Goal: Communication & Community: Ask a question

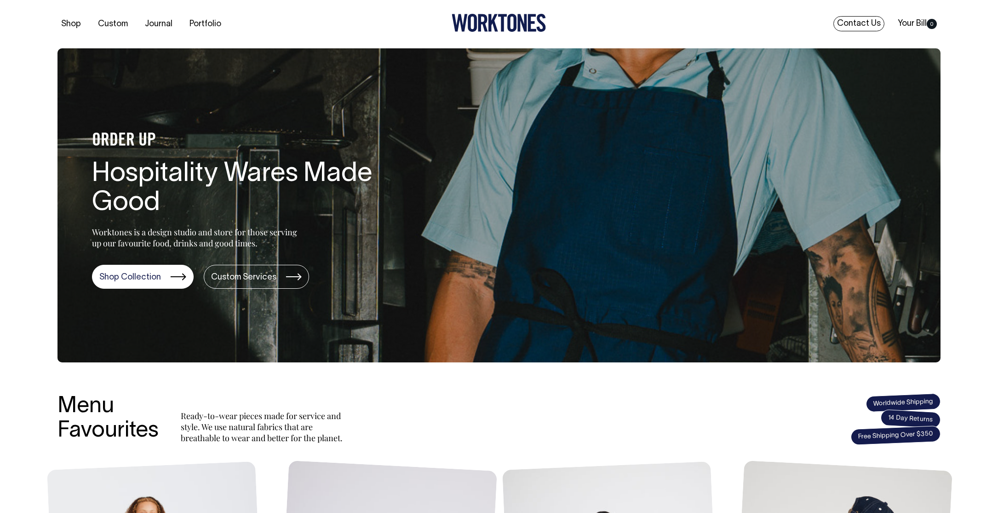
click at [871, 22] on link "Contact Us" at bounding box center [859, 23] width 51 height 15
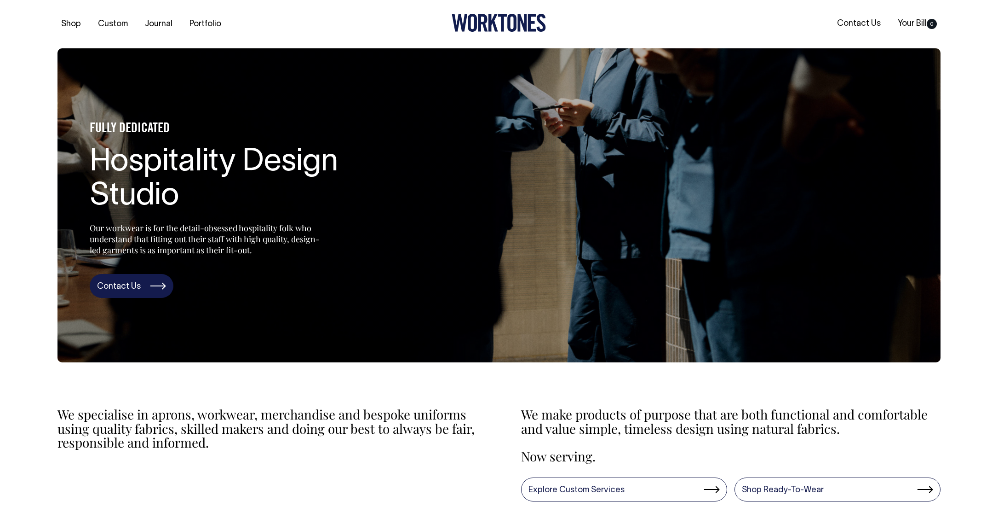
click at [127, 282] on link "Contact Us" at bounding box center [132, 286] width 84 height 24
click at [197, 29] on link "Portfolio" at bounding box center [205, 24] width 39 height 15
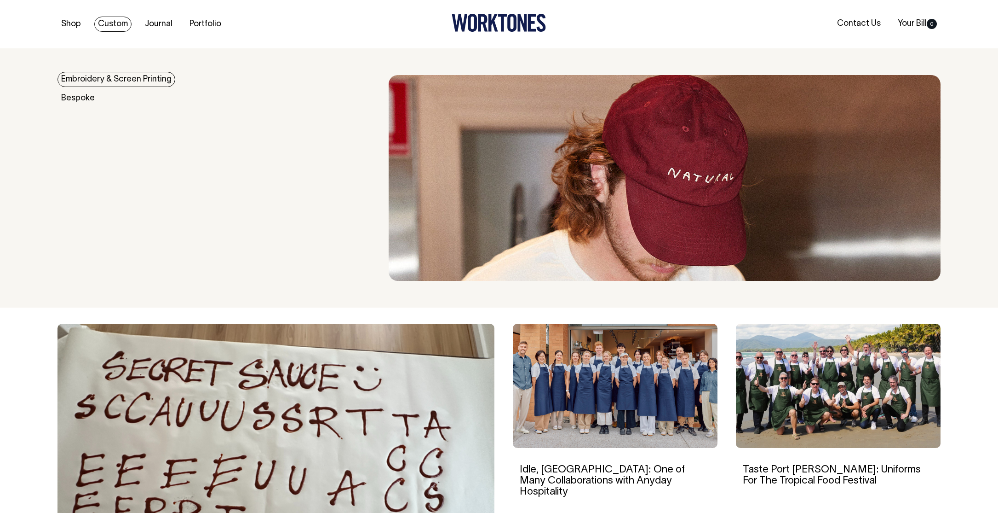
click at [99, 76] on link "Embroidery & Screen Printing" at bounding box center [117, 79] width 118 height 15
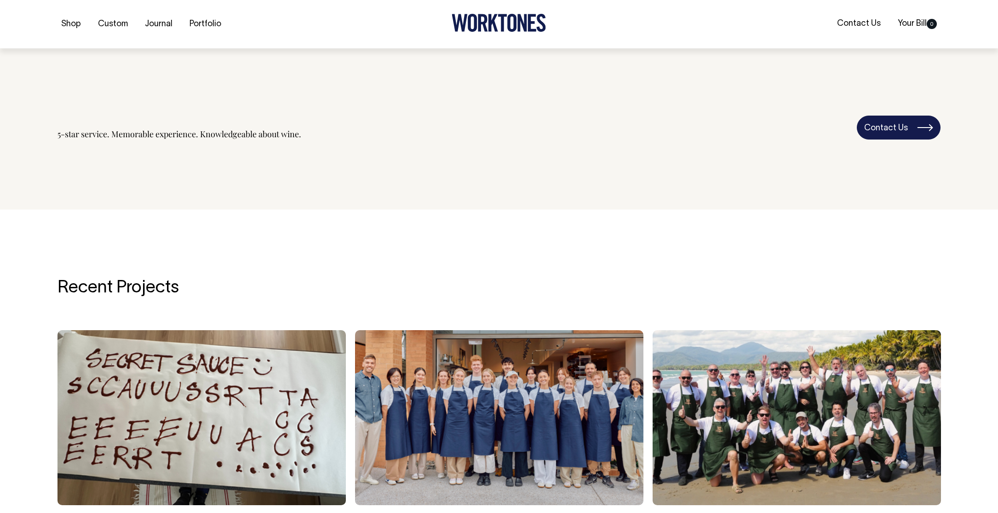
click at [892, 126] on link "Contact Us" at bounding box center [899, 127] width 84 height 24
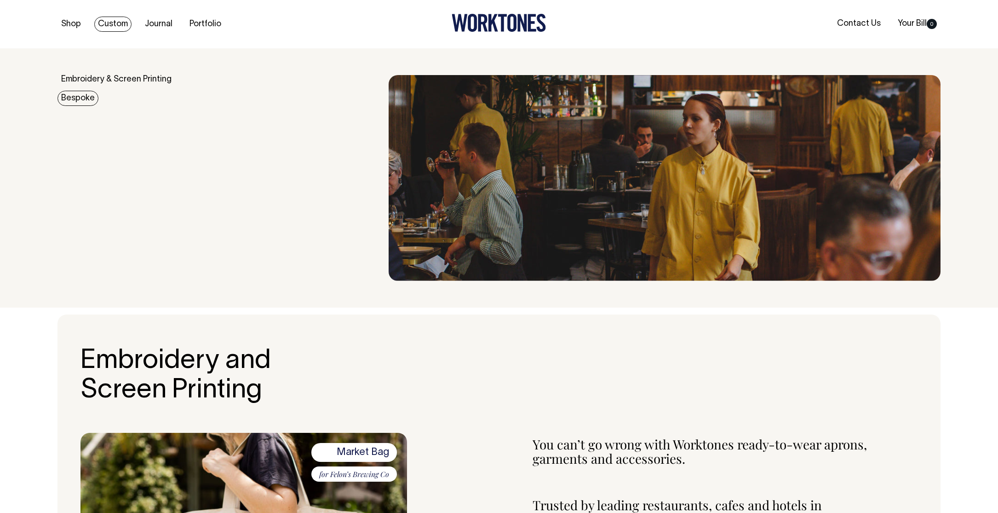
click at [79, 95] on link "Bespoke" at bounding box center [78, 98] width 41 height 15
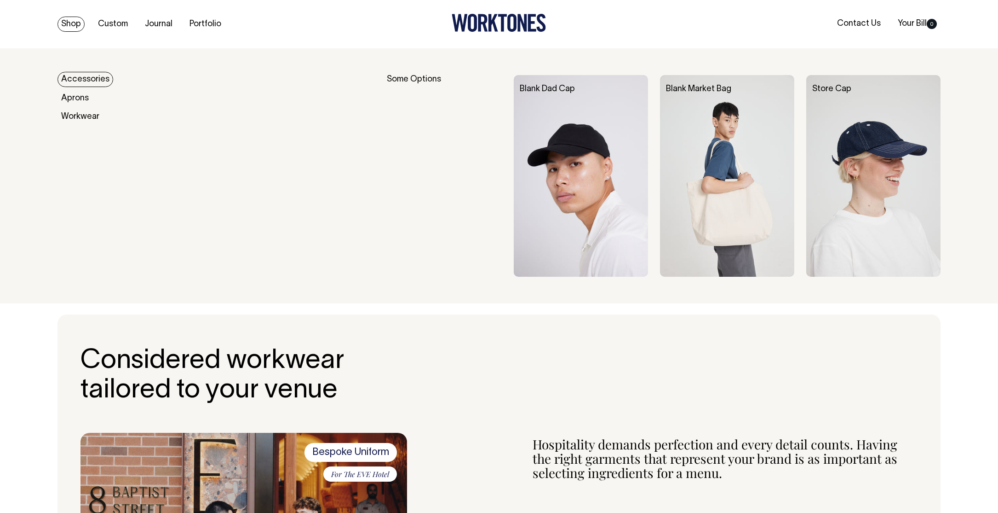
click at [82, 24] on link "Shop" at bounding box center [71, 24] width 27 height 15
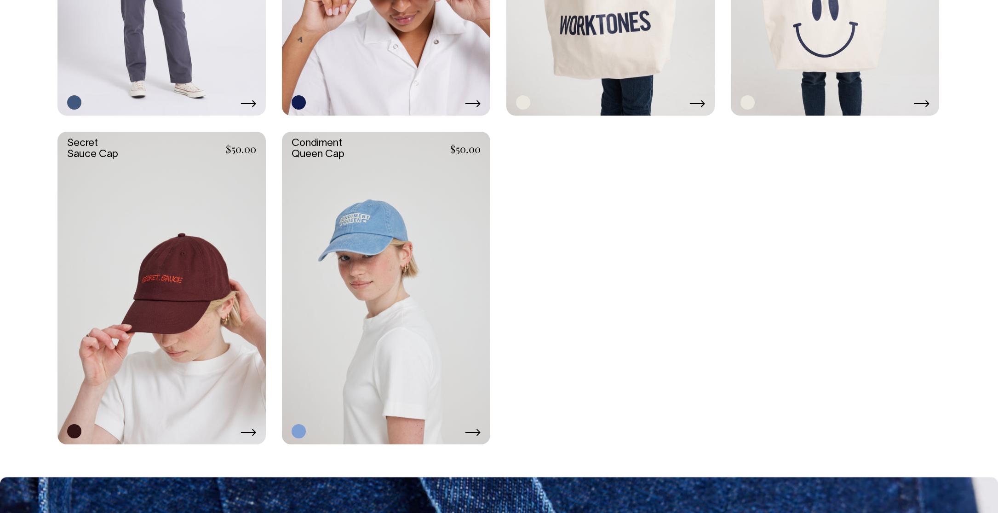
click at [388, 202] on link at bounding box center [386, 288] width 208 height 313
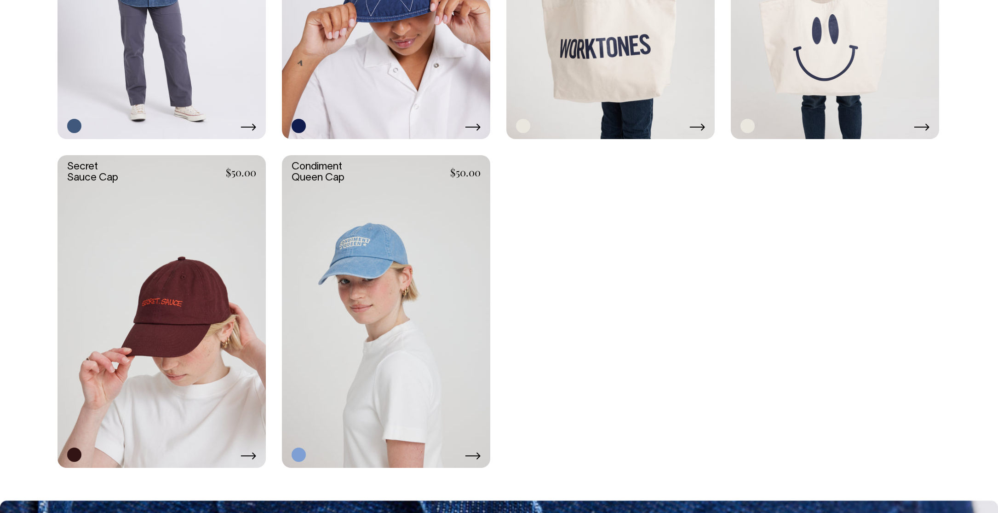
scroll to position [2086, 0]
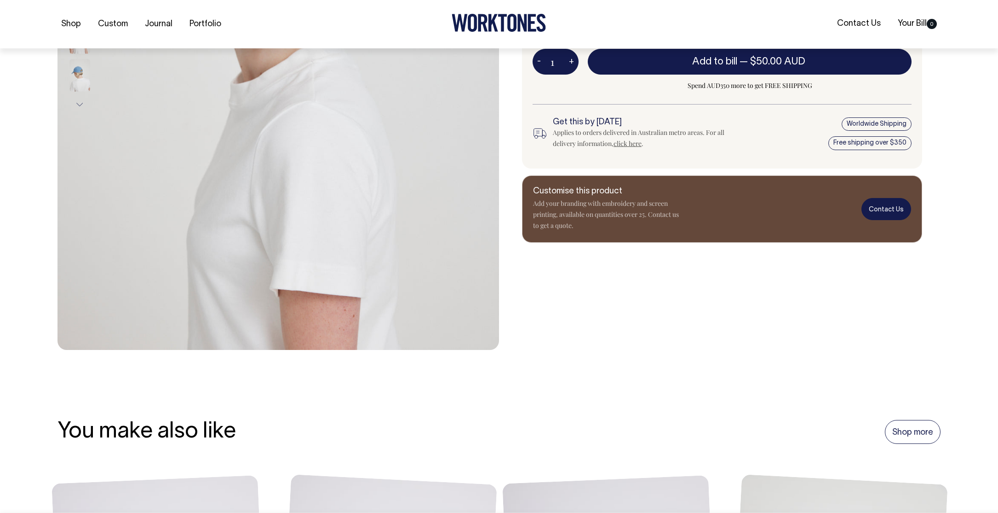
click at [894, 210] on link "Contact Us" at bounding box center [887, 209] width 50 height 22
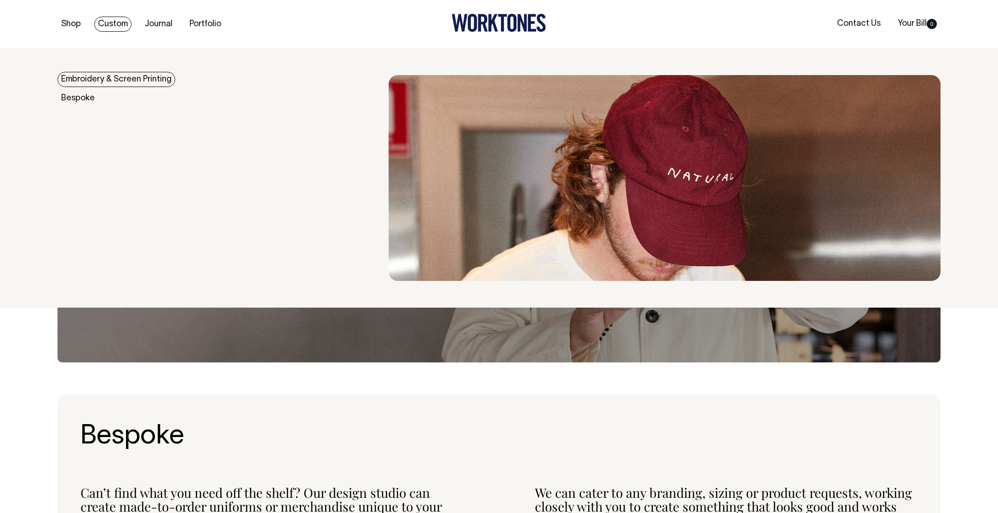
click at [112, 26] on link "Custom" at bounding box center [112, 24] width 37 height 15
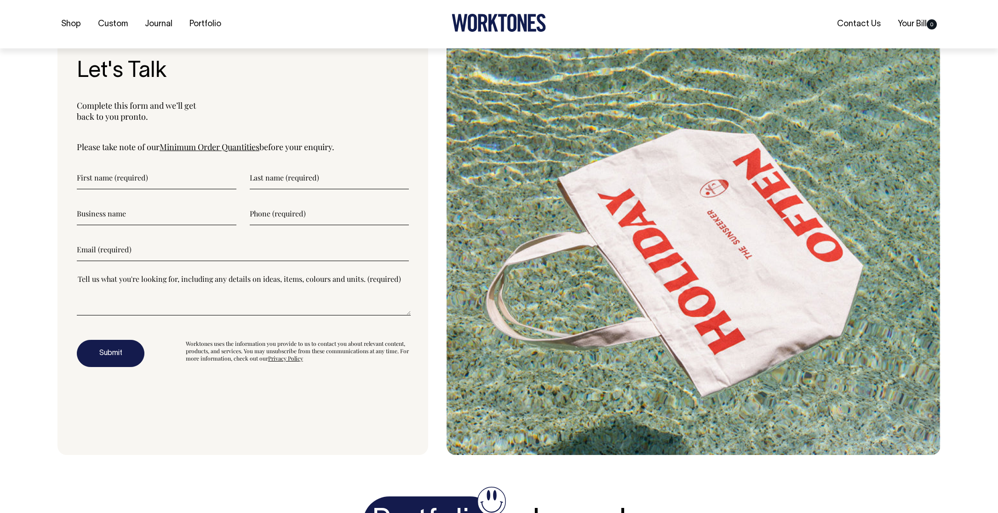
scroll to position [3190, 0]
click at [201, 260] on input"] "email" at bounding box center [243, 248] width 332 height 23
click at [183, 225] on input"] "text" at bounding box center [157, 213] width 160 height 23
click at [311, 225] on input"] "text" at bounding box center [330, 213] width 160 height 23
click at [151, 189] on input"] "text" at bounding box center [157, 177] width 160 height 23
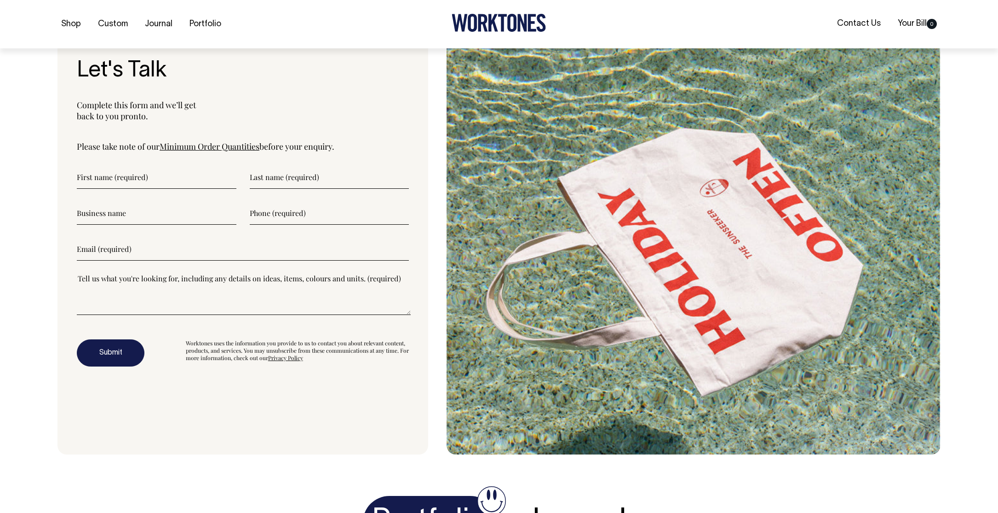
click at [277, 189] on input"] "text" at bounding box center [330, 177] width 160 height 23
click at [288, 225] on input"] "text" at bounding box center [330, 213] width 160 height 23
click at [254, 260] on input"] "email" at bounding box center [243, 248] width 332 height 23
click at [299, 189] on input"] "text" at bounding box center [330, 177] width 160 height 23
click at [167, 189] on input"] "text" at bounding box center [157, 177] width 160 height 23
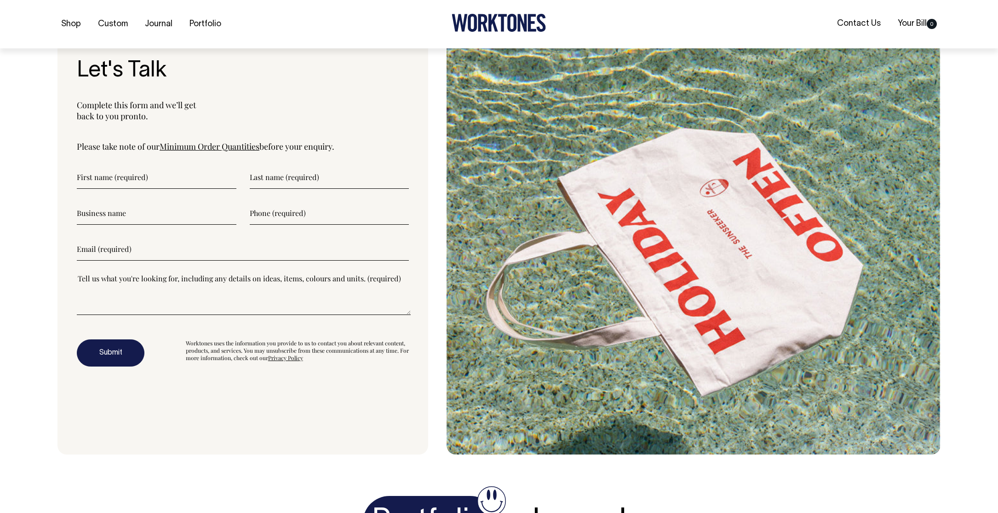
click at [267, 225] on input"] "text" at bounding box center [330, 213] width 160 height 23
click at [268, 260] on input"] "email" at bounding box center [243, 248] width 332 height 23
click at [183, 315] on textarea"] at bounding box center [244, 293] width 334 height 41
click at [165, 326] on div at bounding box center [243, 299] width 332 height 53
click at [180, 304] on textarea"] at bounding box center [244, 293] width 334 height 41
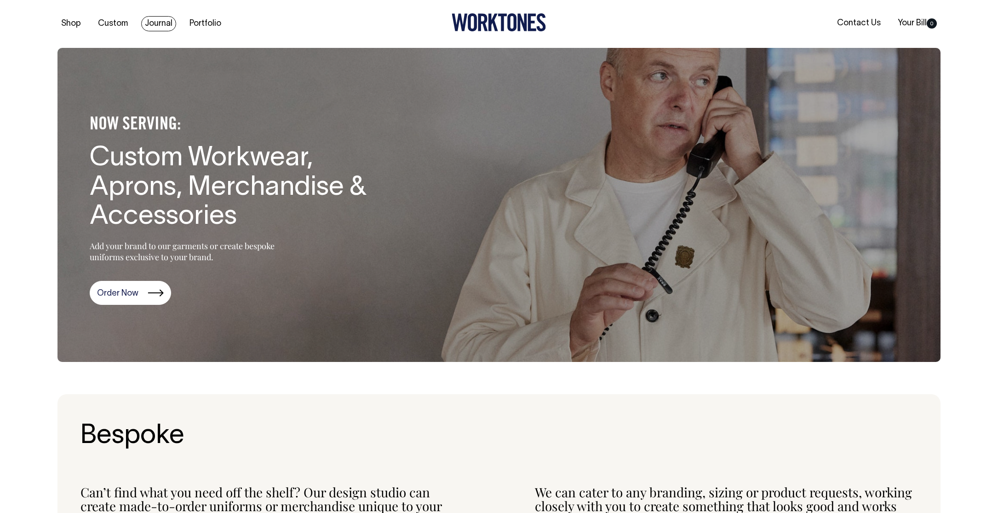
scroll to position [0, 0]
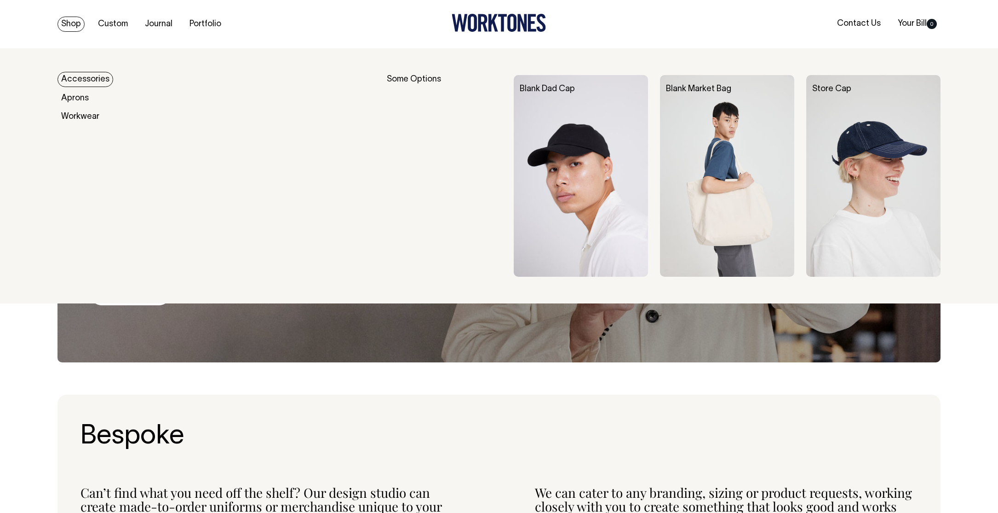
click at [80, 27] on link "Shop" at bounding box center [71, 24] width 27 height 15
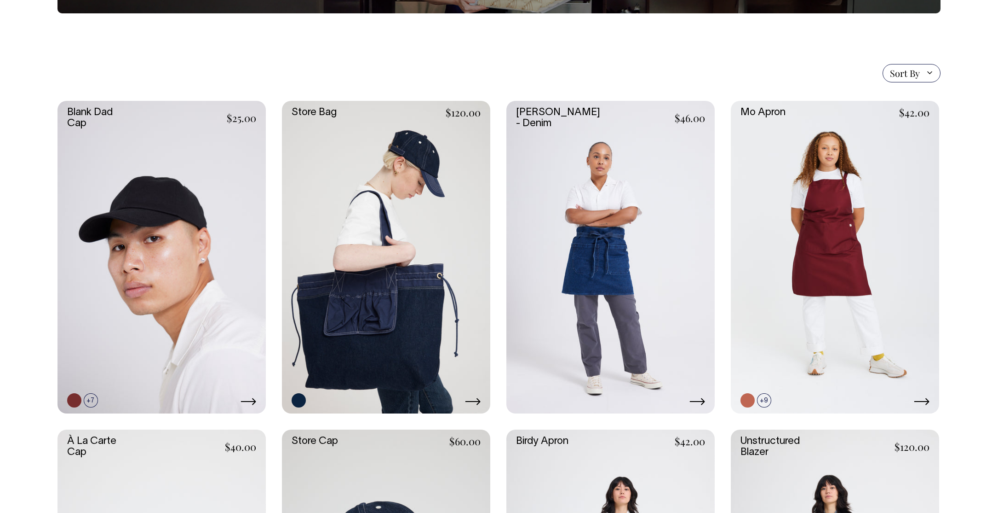
click at [425, 243] on link at bounding box center [386, 257] width 208 height 313
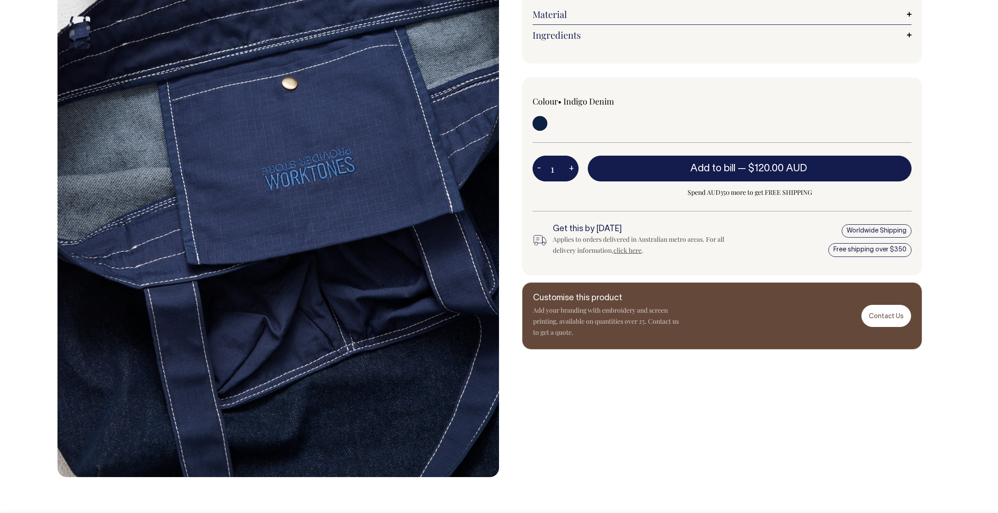
scroll to position [233, 0]
click at [570, 167] on button "+" at bounding box center [572, 168] width 14 height 18
type input "2"
click at [541, 167] on button "-" at bounding box center [539, 168] width 13 height 18
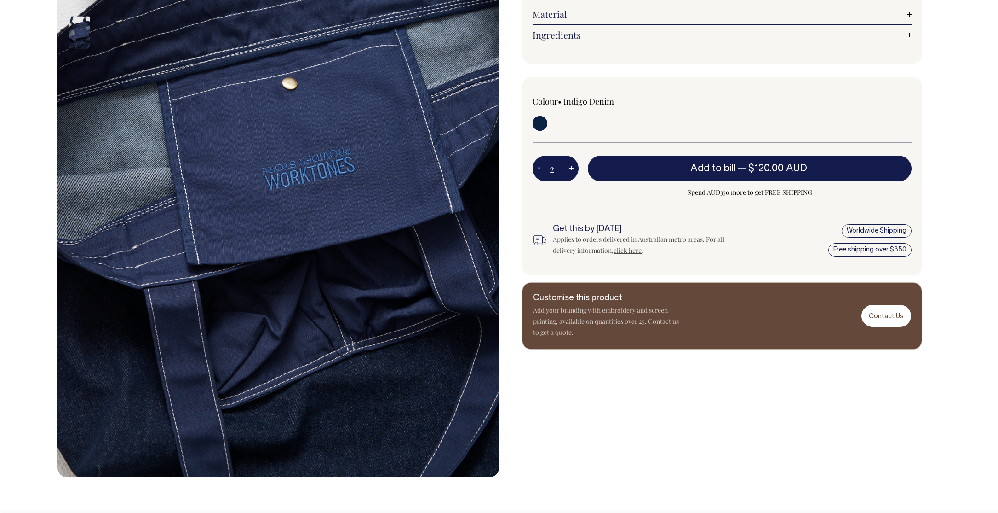
type input "1"
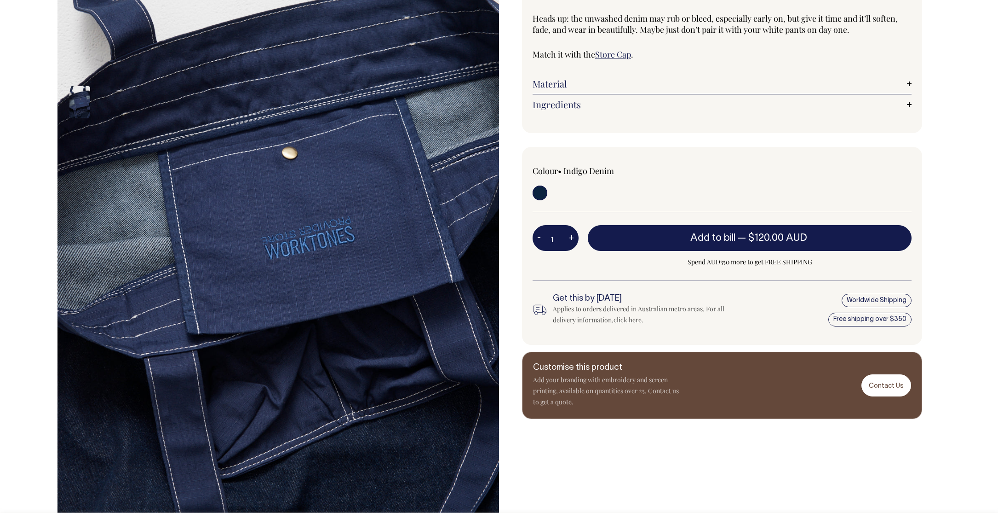
scroll to position [164, 0]
click at [753, 357] on div "Customise this product Add your branding with embroidery and screen printing, a…" at bounding box center [722, 386] width 400 height 68
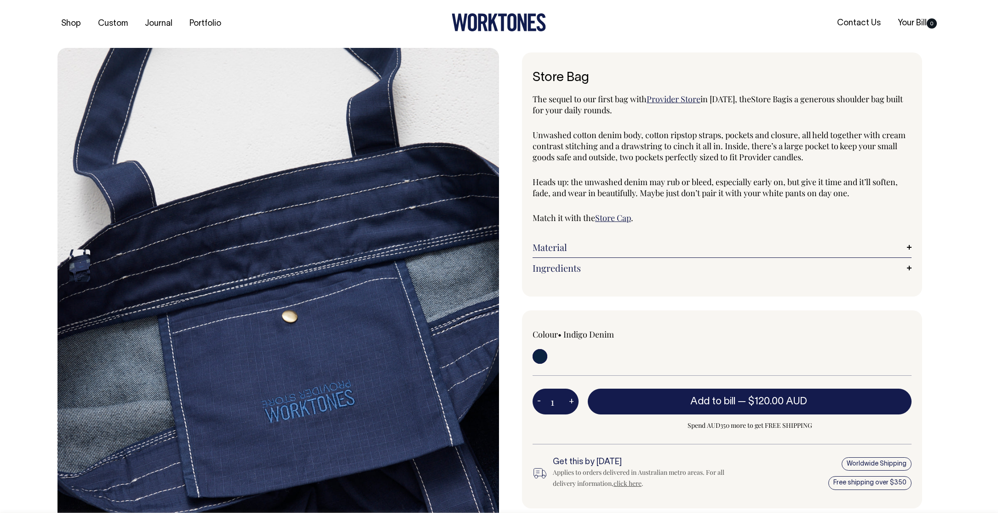
scroll to position [0, 0]
click at [460, 21] on icon at bounding box center [499, 23] width 94 height 18
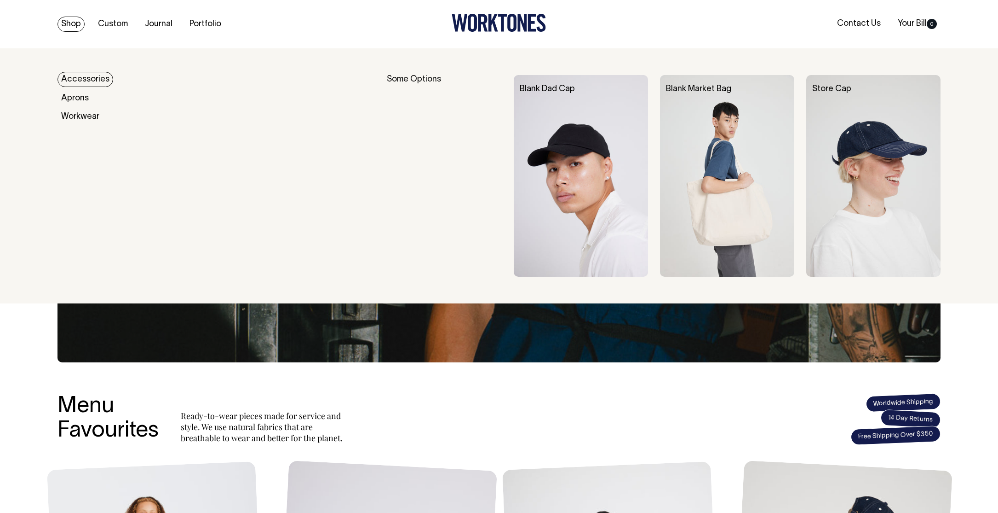
click at [73, 26] on link "Shop" at bounding box center [71, 24] width 27 height 15
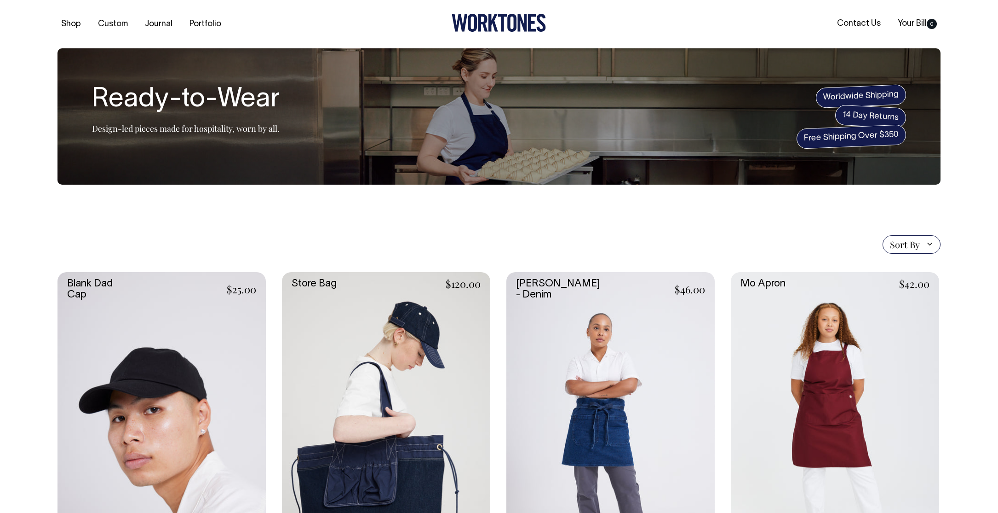
click at [496, 25] on icon at bounding box center [499, 23] width 94 height 18
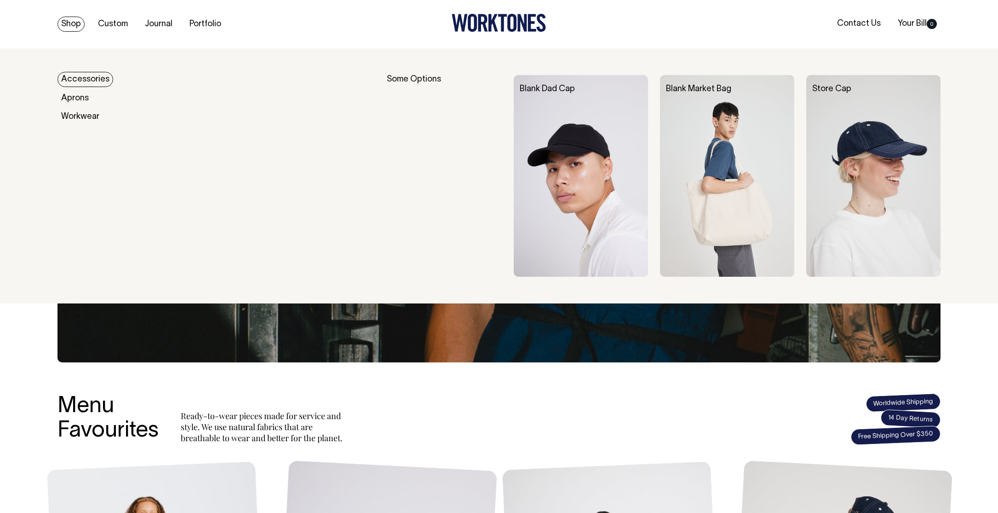
click at [82, 76] on link "Accessories" at bounding box center [86, 79] width 56 height 15
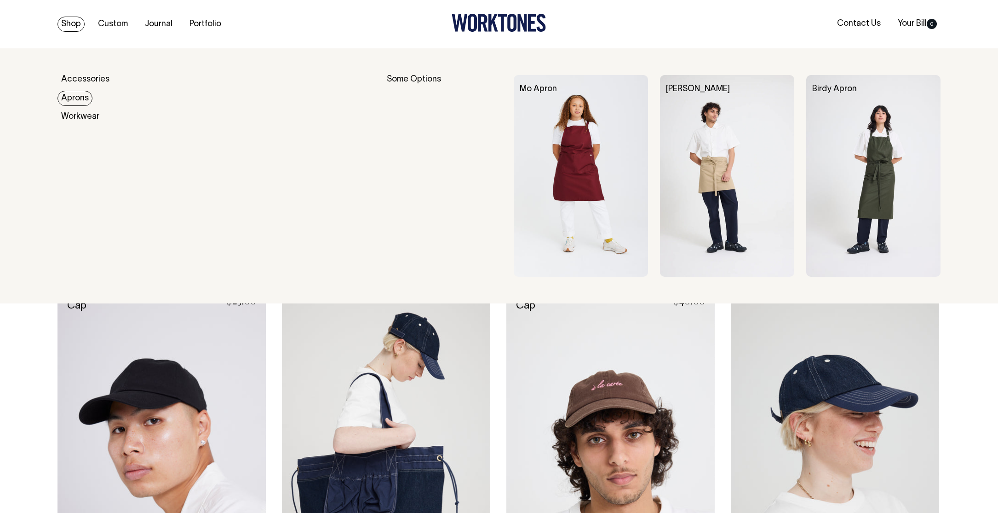
click at [77, 95] on link "Aprons" at bounding box center [75, 98] width 35 height 15
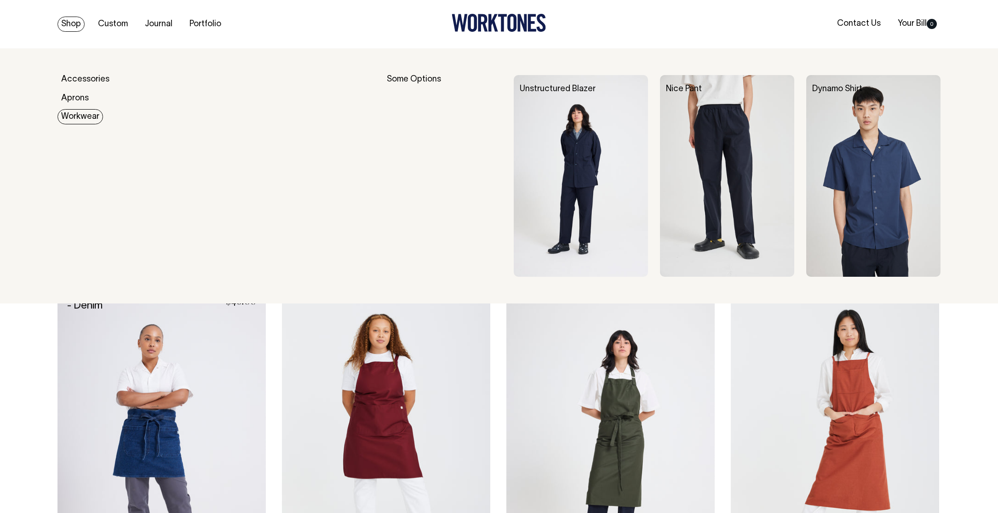
click at [89, 118] on link "Workwear" at bounding box center [81, 116] width 46 height 15
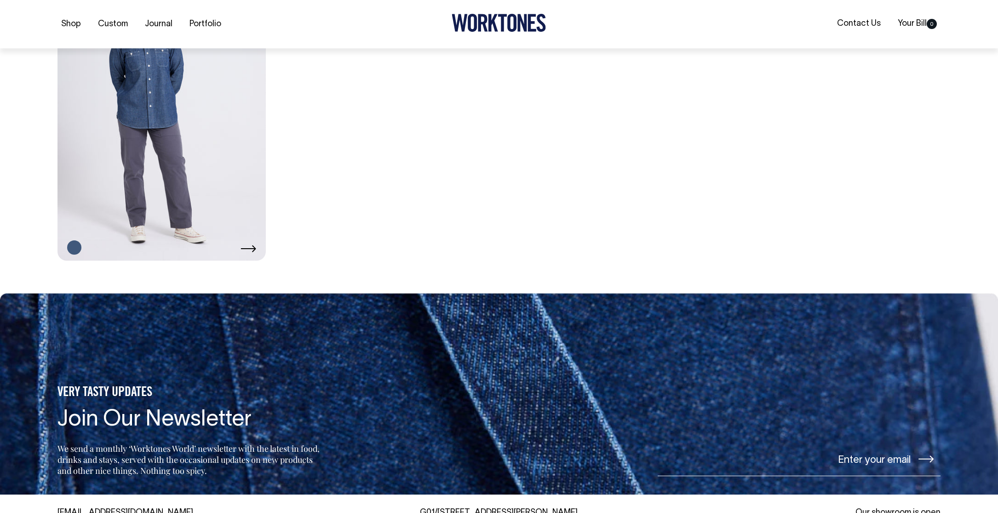
click at [183, 182] on link at bounding box center [162, 104] width 208 height 313
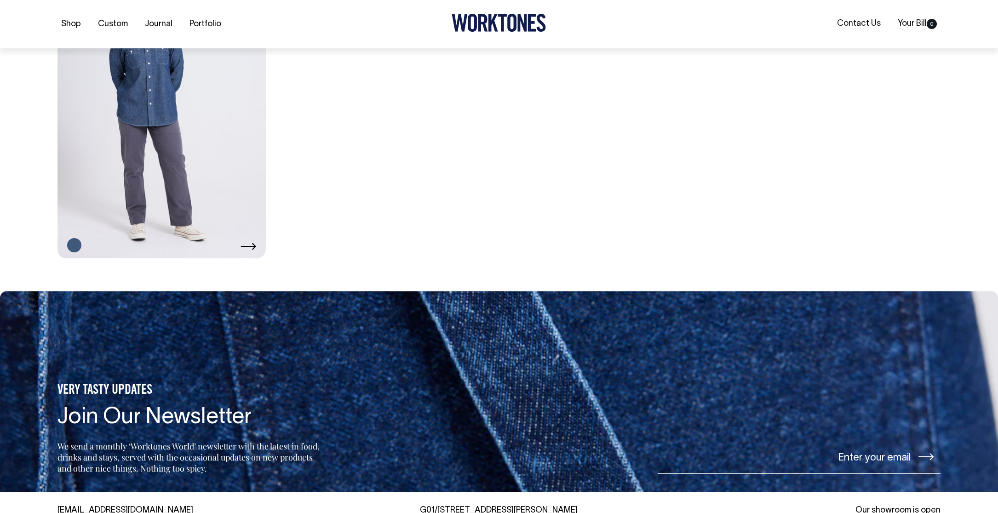
scroll to position [692, 0]
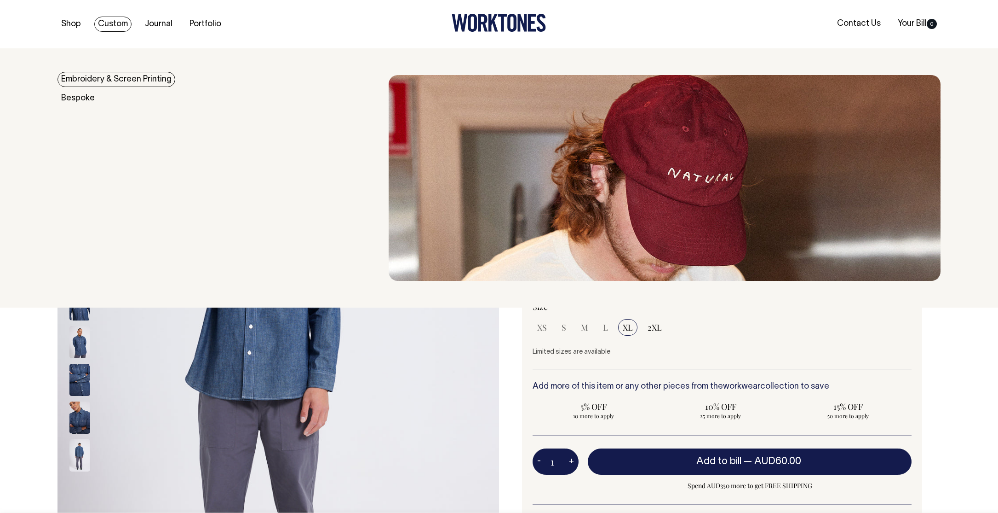
click at [115, 75] on link "Embroidery & Screen Printing" at bounding box center [117, 79] width 118 height 15
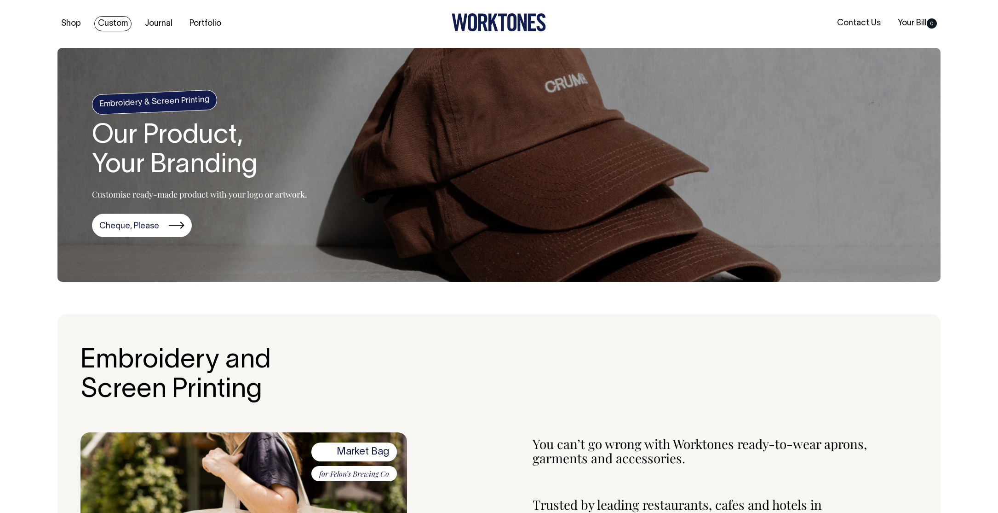
scroll to position [0, 0]
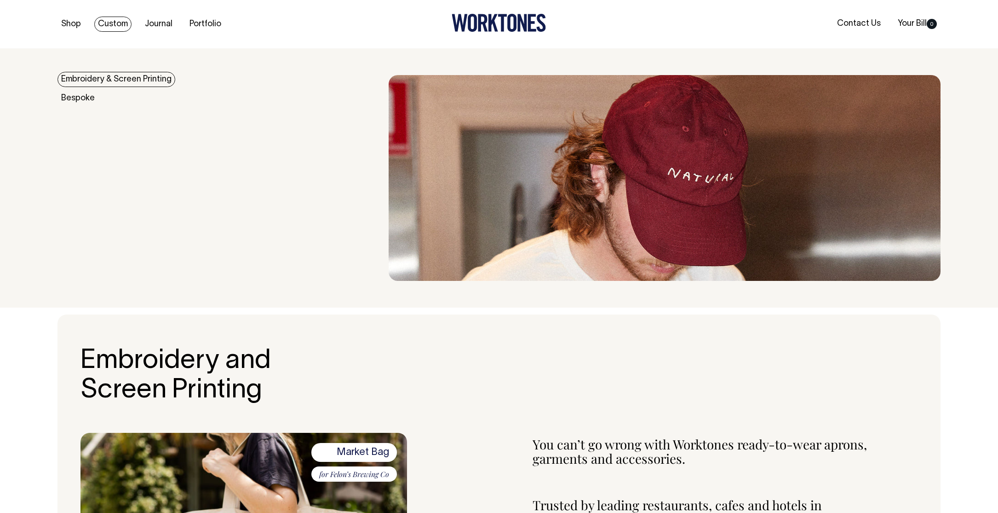
click at [115, 24] on link "Custom" at bounding box center [112, 24] width 37 height 15
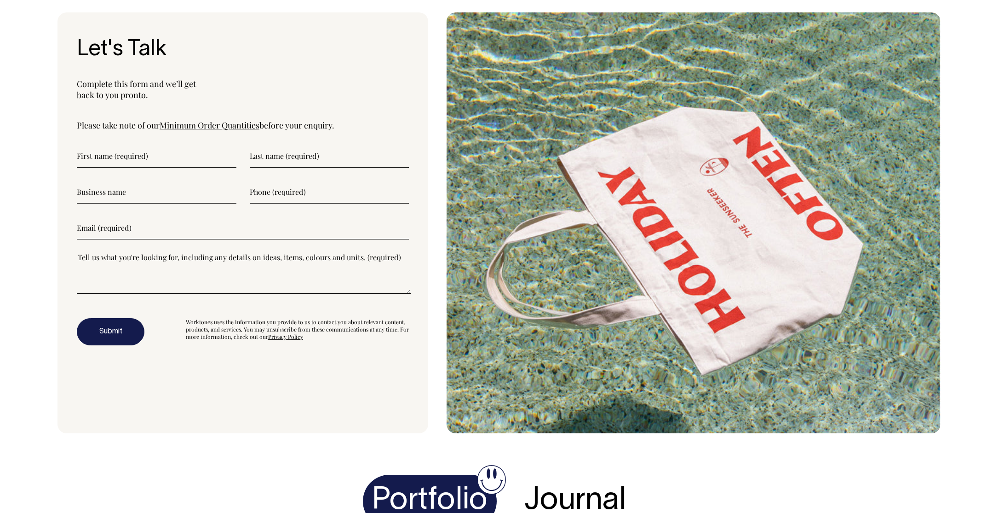
click at [170, 275] on textarea"] at bounding box center [244, 272] width 334 height 41
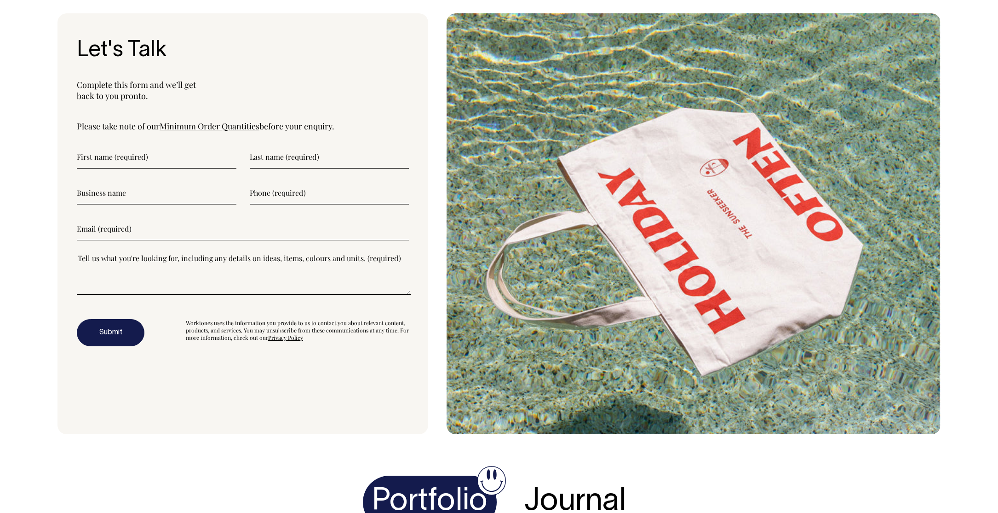
scroll to position [3211, 0]
paste textarea"] "Hello, my name is Vincent from Stone Digital. I’m currently running maintenance…"
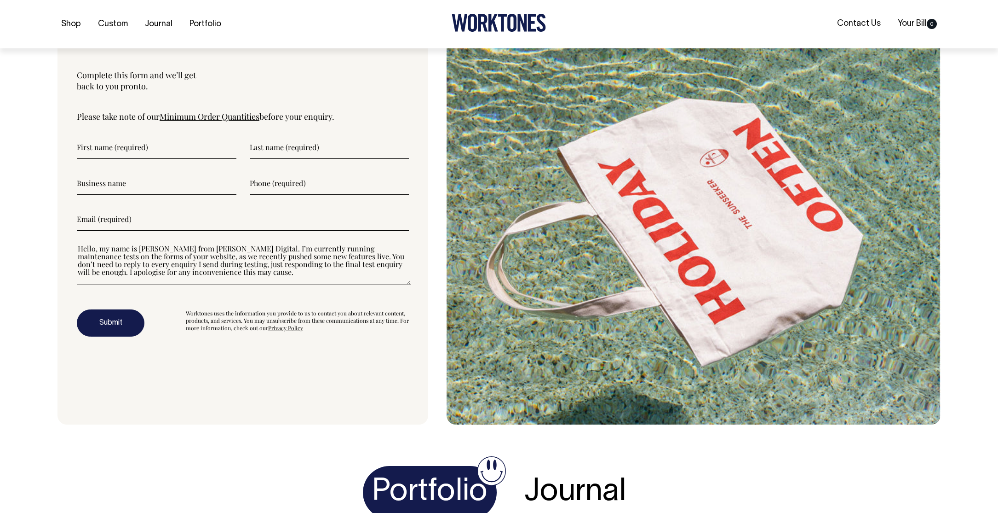
scroll to position [3221, 0]
click at [210, 284] on textarea"] "Hello, my name is Vincent from Stone Digital. I’m currently running maintenance…" at bounding box center [244, 263] width 334 height 41
paste textarea"] "Hello, my name is Vincent from Stone Digital. I’m currently running maintenance…"
click at [77, 272] on textarea"] "Hello, my name is Vincent from Stone Digital. I’m currently running maintenance…" at bounding box center [244, 263] width 334 height 41
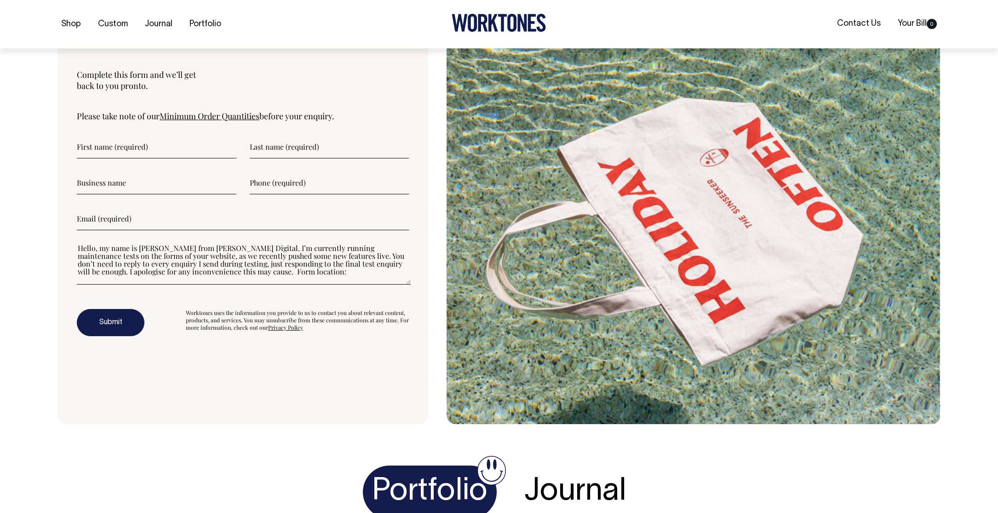
scroll to position [0, 0]
click at [196, 284] on textarea"] "Hello, my name is Vincent from Stone Digital. I’m currently running maintenance…" at bounding box center [244, 263] width 334 height 41
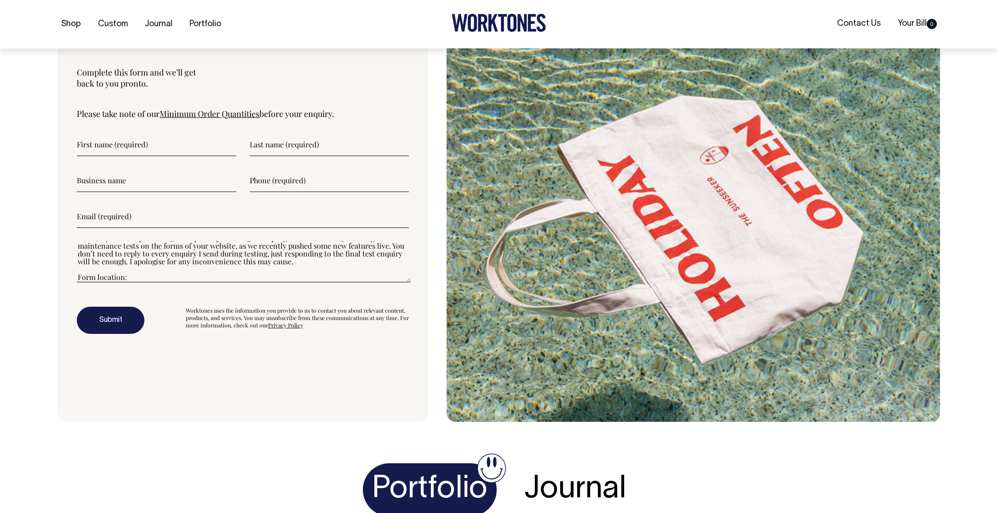
scroll to position [3224, 0]
click at [0, 0] on div "t e s t i n g ; ," at bounding box center [0, 0] width 0 height 0
click at [0, 0] on div at bounding box center [0, 0] width 0 height 0
click at [177, 271] on textarea"] "Hello, my name is Vincent from Stone Digital. I’m currently running maintenance…" at bounding box center [244, 260] width 334 height 41
click at [0, 0] on div at bounding box center [0, 0] width 0 height 0
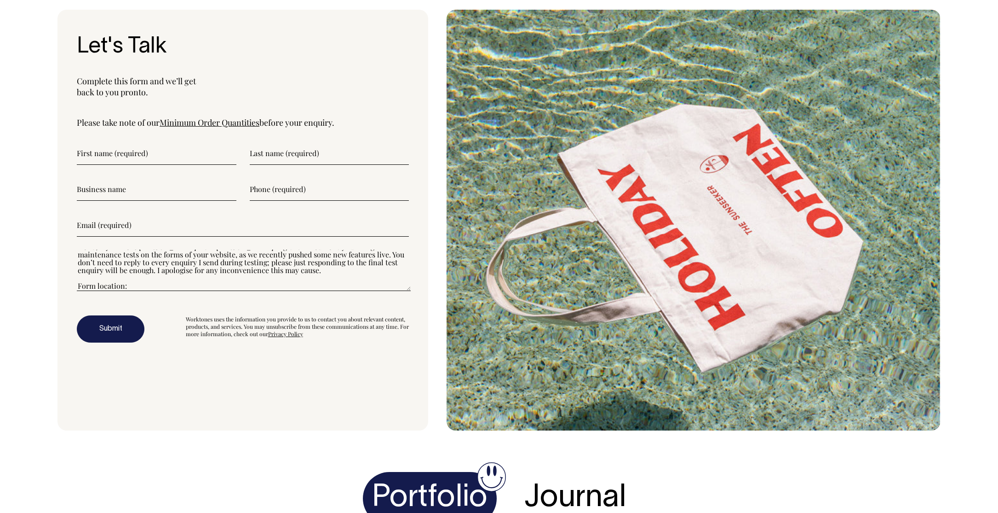
scroll to position [3214, 0]
click at [0, 0] on div "respond" at bounding box center [0, 0] width 0 height 0
click at [0, 0] on span "will be enough" at bounding box center [0, 0] width 0 height 0
drag, startPoint x: 185, startPoint y: 299, endPoint x: 82, endPoint y: 257, distance: 110.8
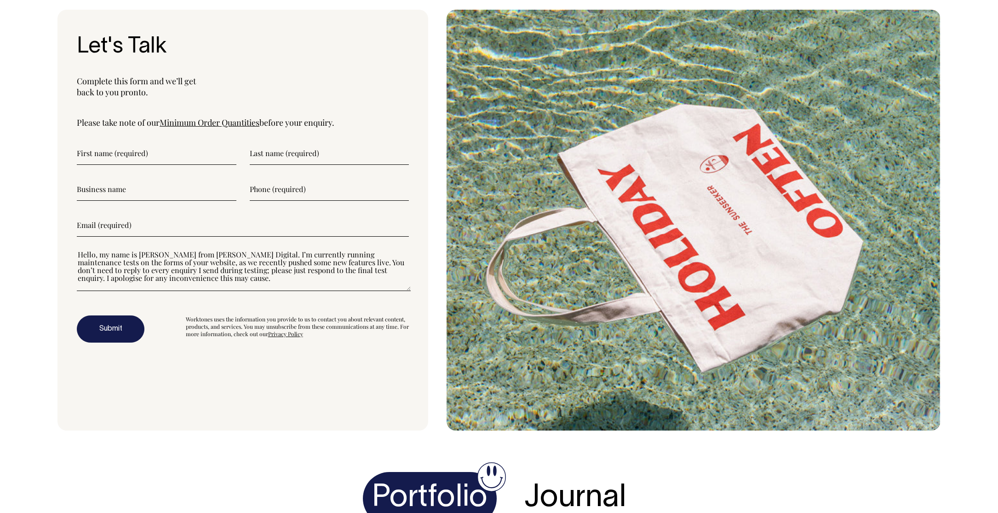
click at [82, 257] on form "Hello, my name is Vincent from Stone Digital. I’m currently running maintenance…" at bounding box center [243, 242] width 332 height 201
click at [246, 291] on textarea"] "Hello, my name is Vincent from Stone Digital. I’m currently running maintenance…" at bounding box center [244, 269] width 334 height 41
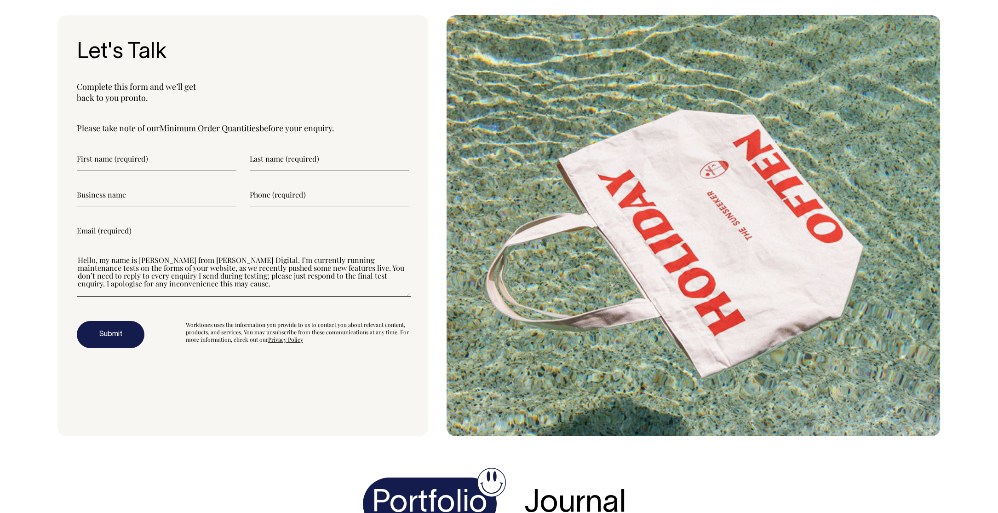
scroll to position [3209, 0]
click at [210, 296] on textarea"] "Hello, my name is Vincent from Stone Digital. I’m currently running maintenance…" at bounding box center [244, 275] width 334 height 41
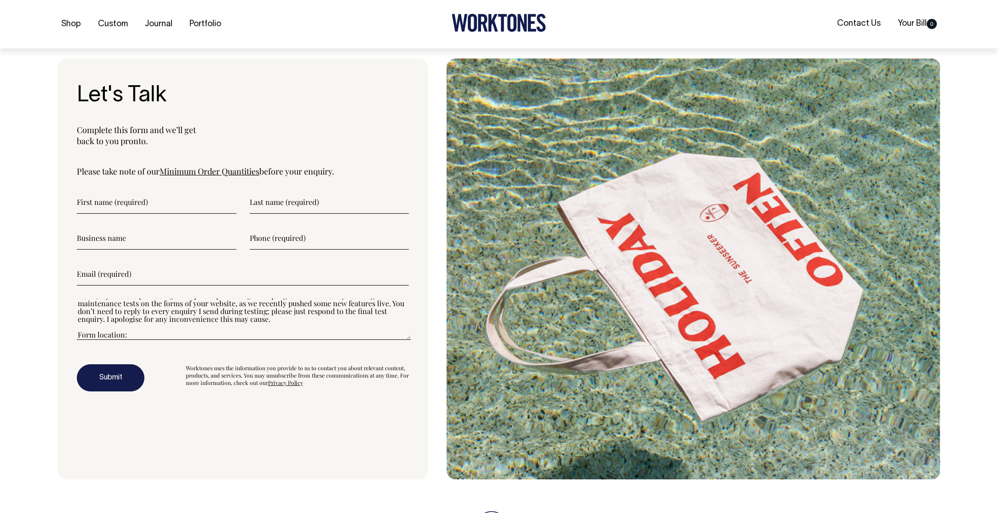
click at [201, 329] on textarea"] "Hello, my name is Vincent from Stone Digital. I’m currently running maintenance…" at bounding box center [244, 318] width 334 height 41
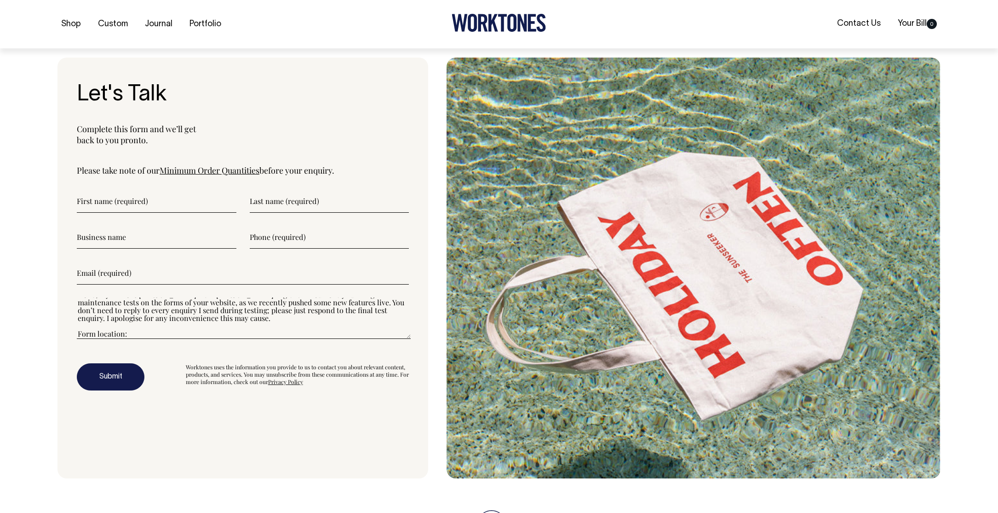
drag, startPoint x: 201, startPoint y: 329, endPoint x: 201, endPoint y: 338, distance: 8.7
click at [201, 338] on textarea"] "Hello, my name is Vincent from Stone Digital. I’m currently running maintenance…" at bounding box center [244, 317] width 334 height 41
click at [252, 317] on textarea"] "Hello, my name is Vincent from Stone Digital. I’m currently running maintenance…" at bounding box center [244, 317] width 334 height 41
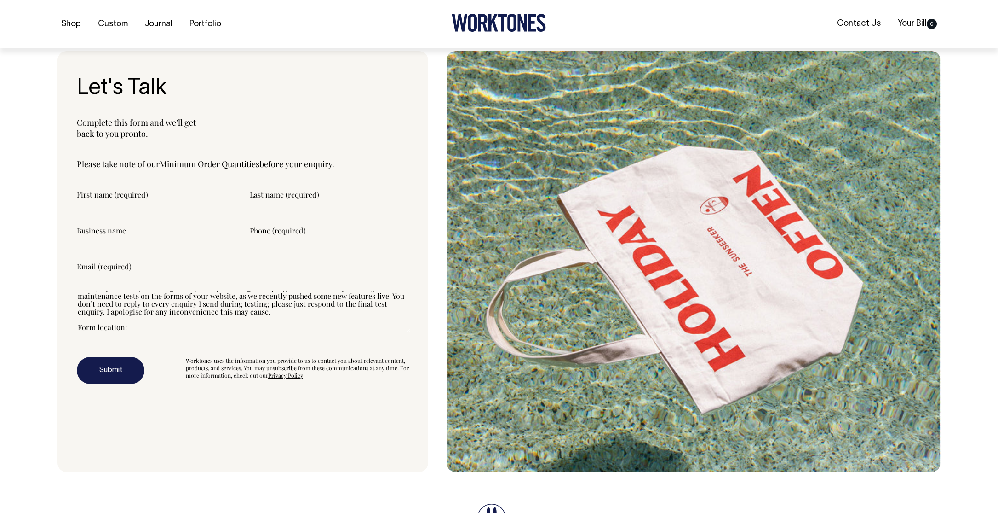
scroll to position [3173, 0]
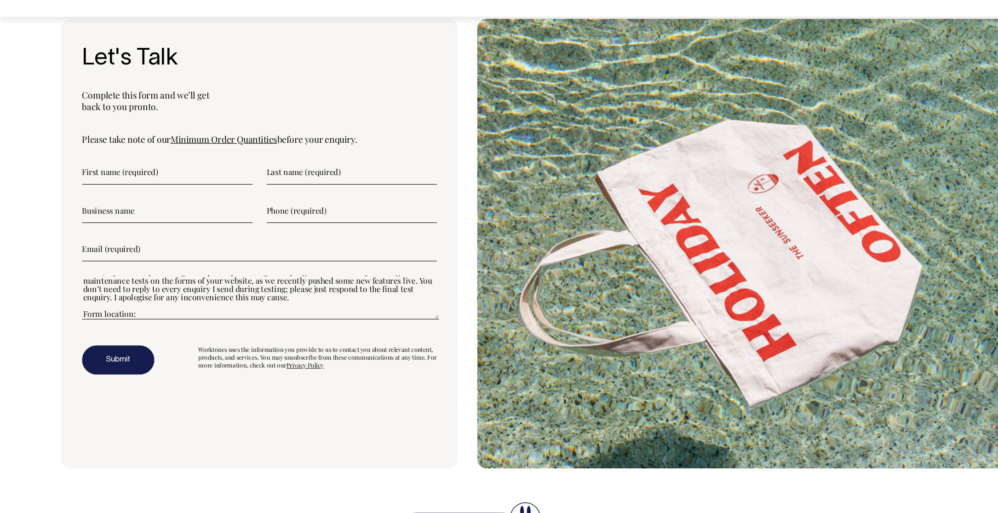
click at [190, 331] on textarea"] "Hello, my name is Vincent from Stone Digital. I’m currently running maintenance…" at bounding box center [244, 310] width 334 height 41
click at [176, 331] on textarea"] "Hello, my name is Vincent from Stone Digital. I’m currently running maintenance…" at bounding box center [244, 309] width 334 height 41
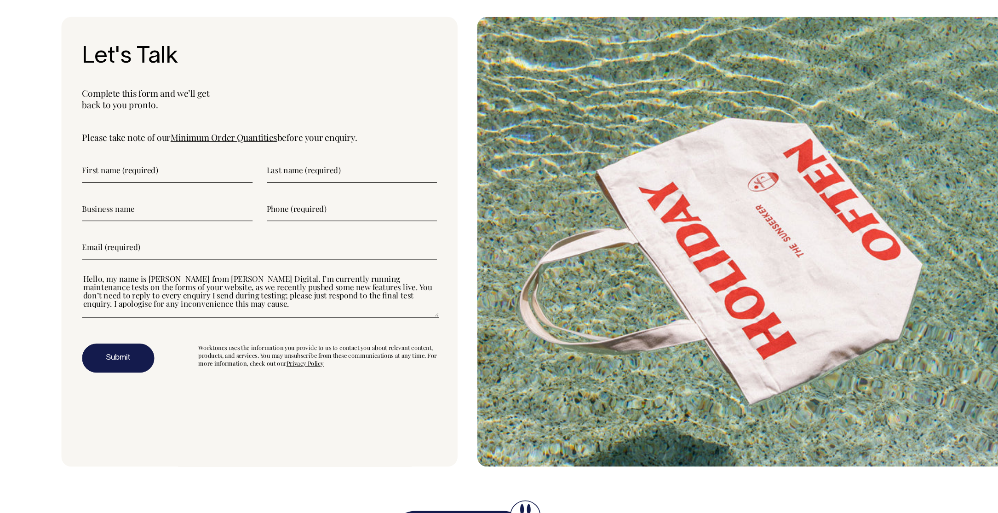
scroll to position [3176, 0]
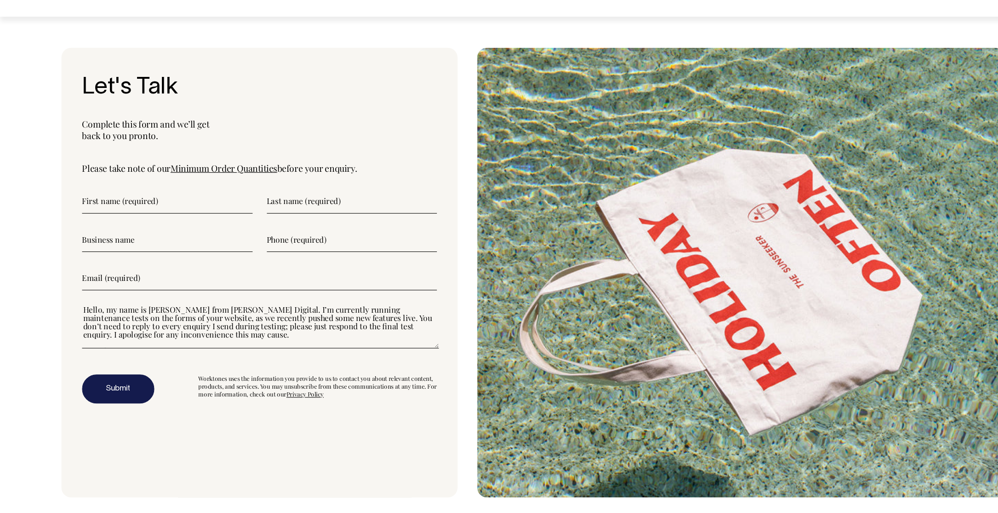
click at [202, 358] on textarea"] "Hello, my name is Vincent from Stone Digital. I’m currently running maintenance…" at bounding box center [244, 337] width 334 height 41
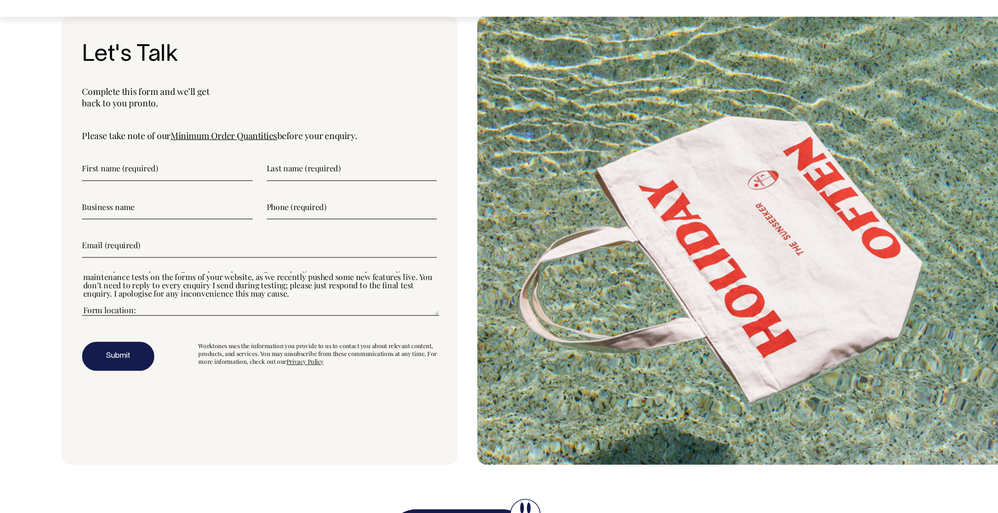
scroll to position [3178, 0]
click at [192, 328] on textarea"] "Hello, my name is Vincent from Stone Digital. I’m currently running maintenance…" at bounding box center [244, 306] width 334 height 41
paste textarea"] "https://www.worktones.com/pages/custom"
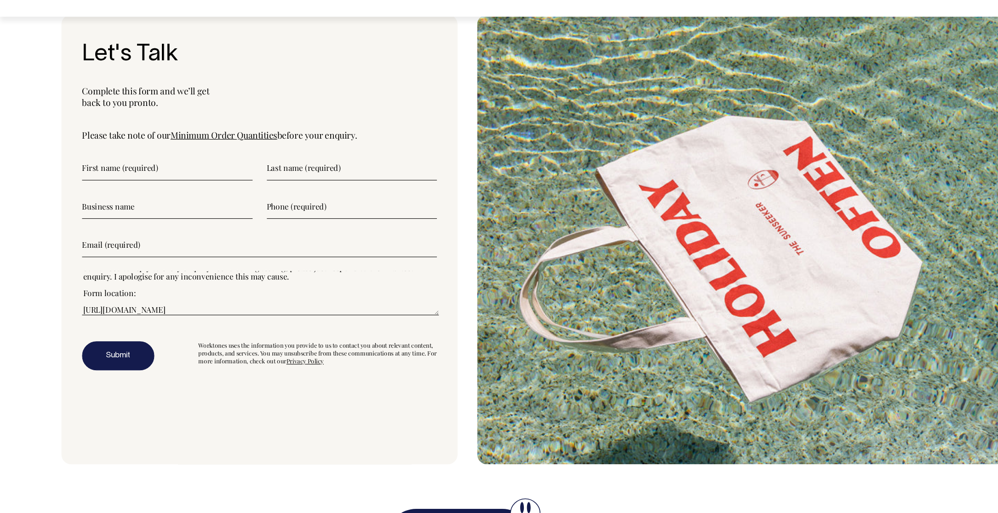
drag, startPoint x: 192, startPoint y: 340, endPoint x: 75, endPoint y: 336, distance: 116.9
click at [75, 336] on div "Let's Talk Complete this form and we’ll get back to you pronto. Please take not…" at bounding box center [243, 256] width 371 height 421
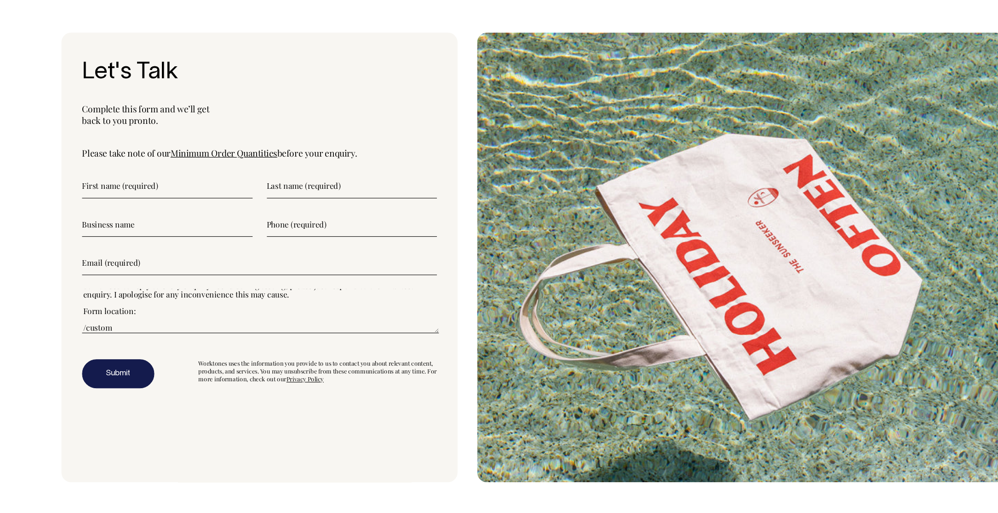
scroll to position [3161, 0]
type textarea"] "Hello, my name is Vincent from Stone Digital. I’m currently running maintenance…"
click at [119, 218] on input"] "text" at bounding box center [157, 206] width 160 height 23
type input"] "v"
type input"] "Vincent"
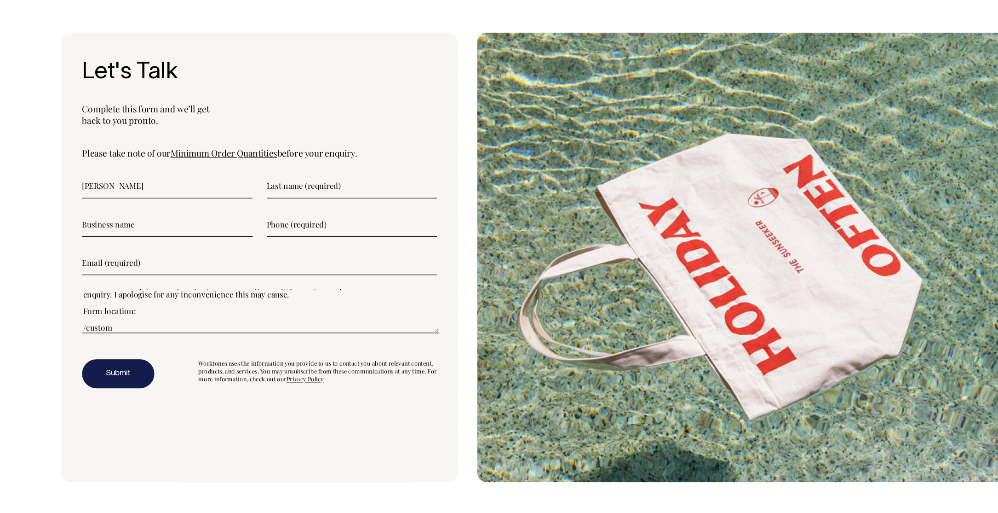
click at [271, 218] on input"] "text" at bounding box center [330, 206] width 160 height 23
type input"] "F"
click at [202, 340] on textarea"] "Hello, my name is Vincent from Stone Digital. I’m currently running maintenance…" at bounding box center [244, 323] width 334 height 41
click at [124, 254] on input"] "text" at bounding box center [157, 242] width 160 height 23
click at [141, 289] on input"] "email" at bounding box center [243, 278] width 332 height 23
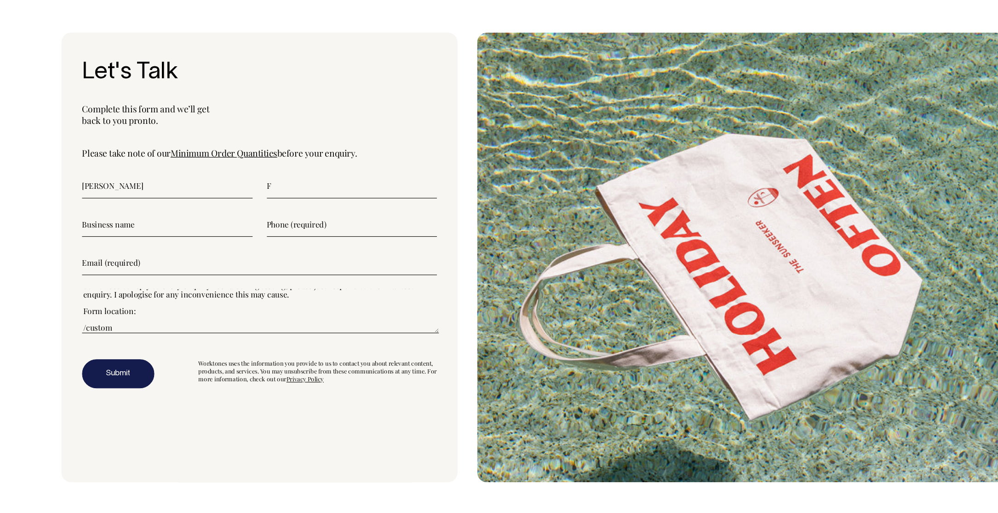
click at [125, 290] on input"] "email" at bounding box center [243, 278] width 332 height 23
paste input"] "vincent@stonedigital.com.au"
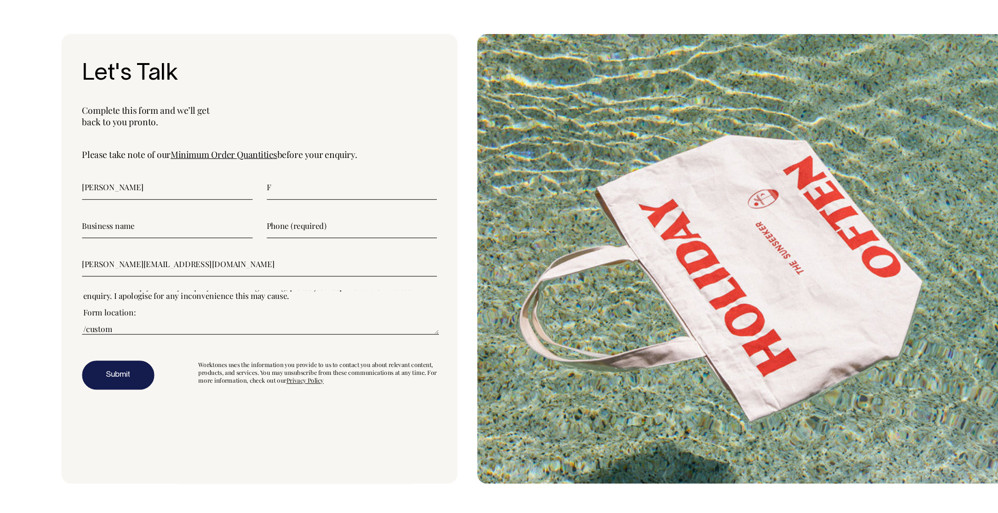
scroll to position [3160, 0]
type input"] "vincent@stonedigital.com.au"
click at [321, 255] on input"] "text" at bounding box center [330, 243] width 160 height 23
paste input"] "0415256606"
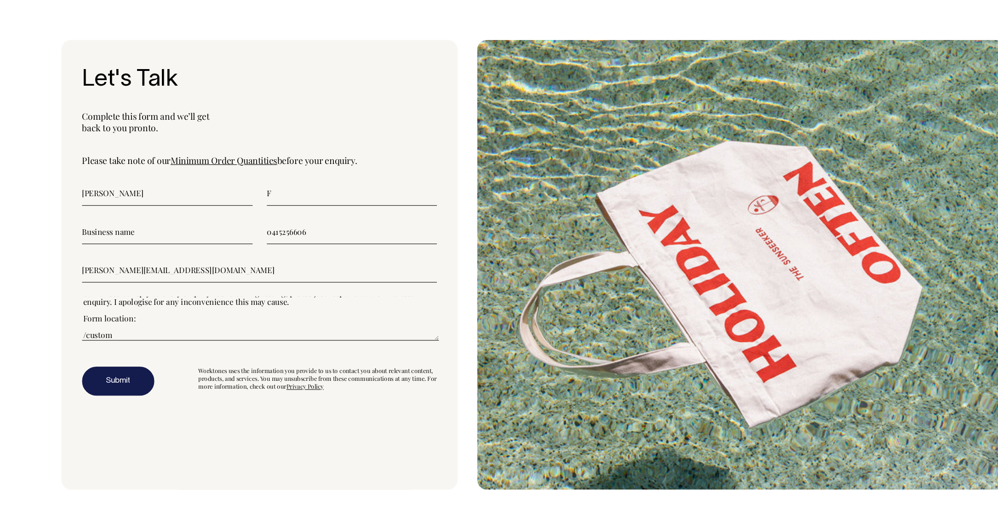
type input"] "0415256606"
click at [144, 345] on textarea"] "Hello, my name is Vincent from Stone Digital. I’m currently running maintenance…" at bounding box center [244, 330] width 334 height 41
click at [130, 351] on textarea"] "Hello, my name is Vincent from Stone Digital. I’m currently running maintenance…" at bounding box center [244, 330] width 334 height 41
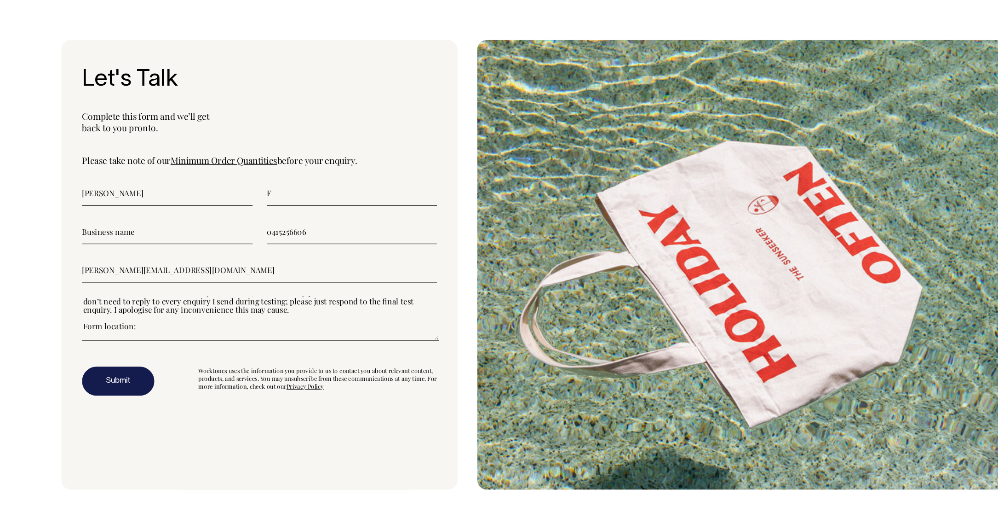
drag, startPoint x: 127, startPoint y: 359, endPoint x: 127, endPoint y: 331, distance: 28.1
click at [127, 331] on textarea"] "Hello, my name is Vincent from Stone Digital. I’m currently running maintenance…" at bounding box center [244, 330] width 334 height 41
click at [138, 345] on textarea"] "Hello, my name is Vincent from Stone Digital. I’m currently running maintenance…" at bounding box center [244, 330] width 334 height 41
click at [197, 351] on textarea"] "Hello, my name is Vincent from Stone Digital. I’m currently running maintenance…" at bounding box center [244, 330] width 334 height 41
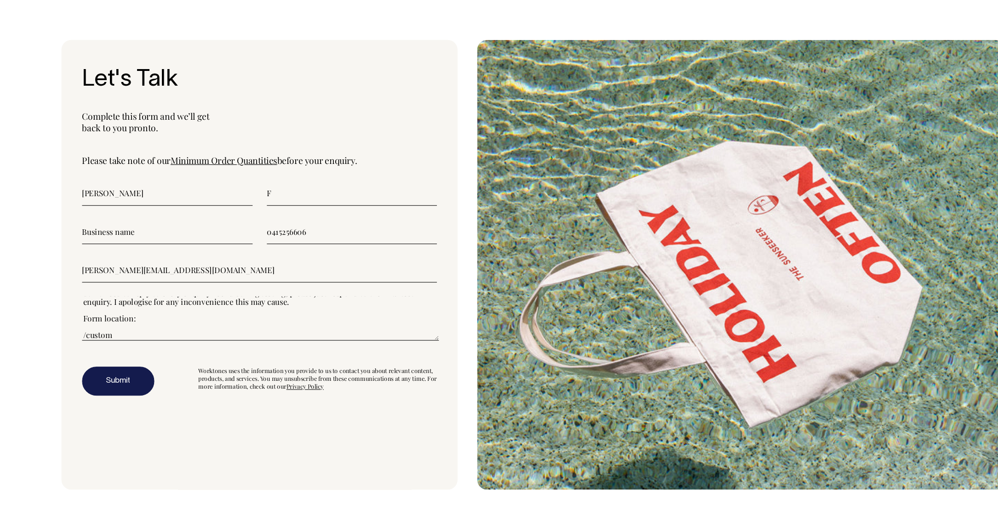
click at [195, 351] on textarea"] "Hello, my name is Vincent from Stone Digital. I’m currently running maintenance…" at bounding box center [244, 330] width 334 height 41
click at [176, 351] on textarea"] "Hello, my name is Vincent from Stone Digital. I’m currently running maintenance…" at bounding box center [244, 330] width 334 height 41
click at [123, 348] on textarea"] "Hello, my name is Vincent from Stone Digital. I’m currently running maintenance…" at bounding box center [244, 330] width 334 height 41
click at [212, 351] on textarea"] "Hello, my name is Vincent from Stone Digital. I’m currently running maintenance…" at bounding box center [244, 330] width 334 height 41
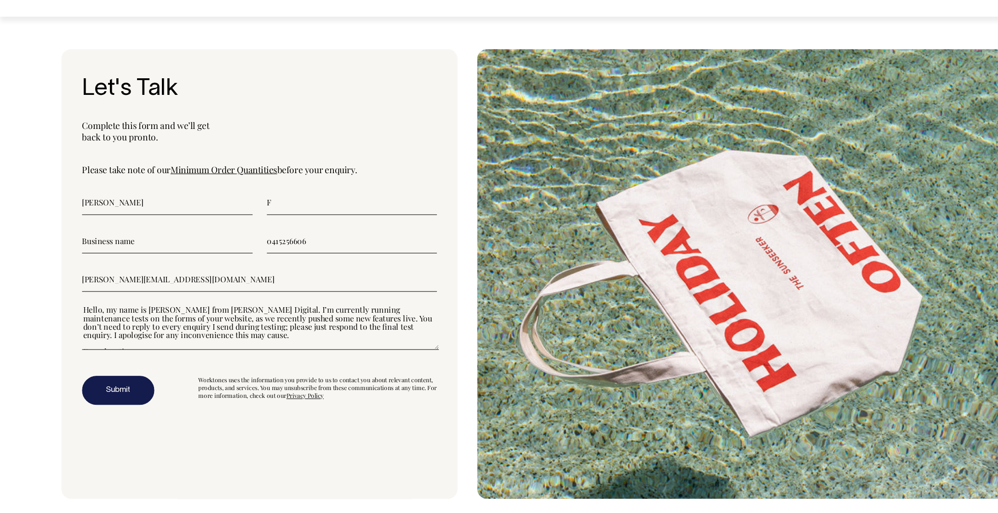
scroll to position [0, 0]
drag, startPoint x: 186, startPoint y: 369, endPoint x: 194, endPoint y: 359, distance: 12.4
click at [194, 359] on textarea"] "Hello, my name is Vincent from Stone Digital. I’m currently running maintenance…" at bounding box center [244, 338] width 334 height 41
click at [172, 360] on textarea"] "Hello, my name is Vincent from Stone Digital. I’m currently running maintenance…" at bounding box center [244, 338] width 334 height 41
click at [135, 360] on textarea"] "Hello, my name is Vincent from Stone Digital. I’m currently running maintenance…" at bounding box center [244, 338] width 334 height 41
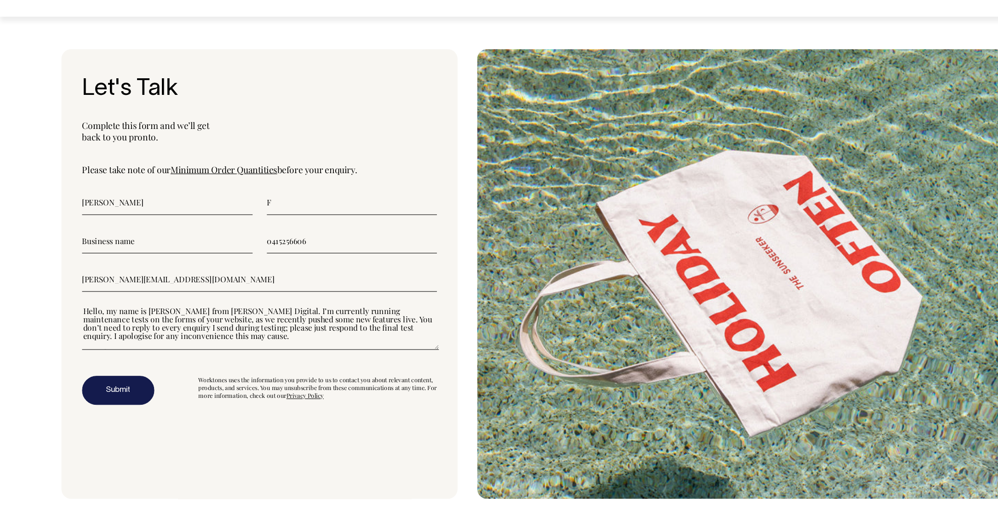
click at [187, 358] on textarea"] "Hello, my name is Vincent from Stone Digital. I’m currently running maintenance…" at bounding box center [244, 338] width 334 height 41
click at [208, 360] on textarea"] "Hello, my name is Vincent from Stone Digital. I’m currently running maintenance…" at bounding box center [244, 338] width 334 height 41
type textarea"] "Hello, my name is Vincent from Stone Digital. I’m currently running maintenance…"
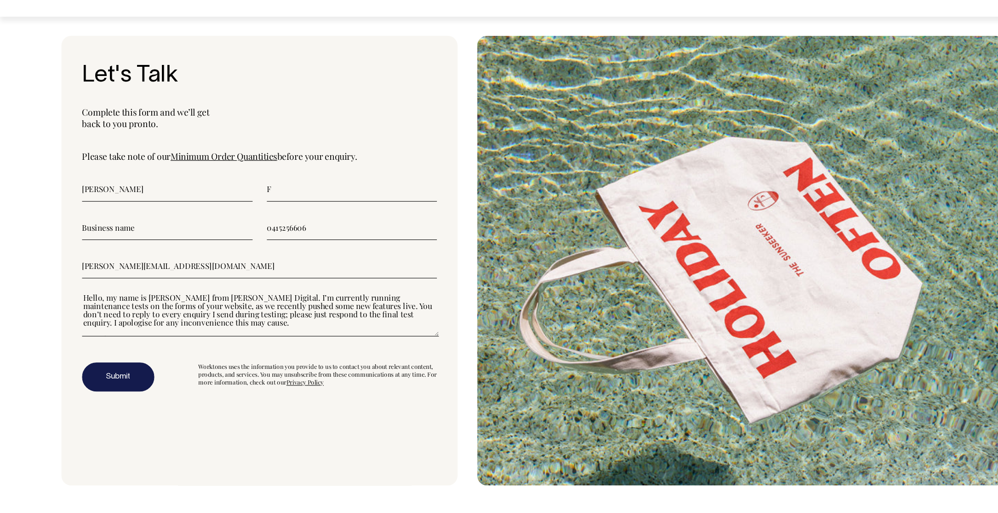
click at [164, 359] on div "Hello, my name is Vincent from Stone Digital. I’m currently running maintenance…" at bounding box center [243, 332] width 332 height 53
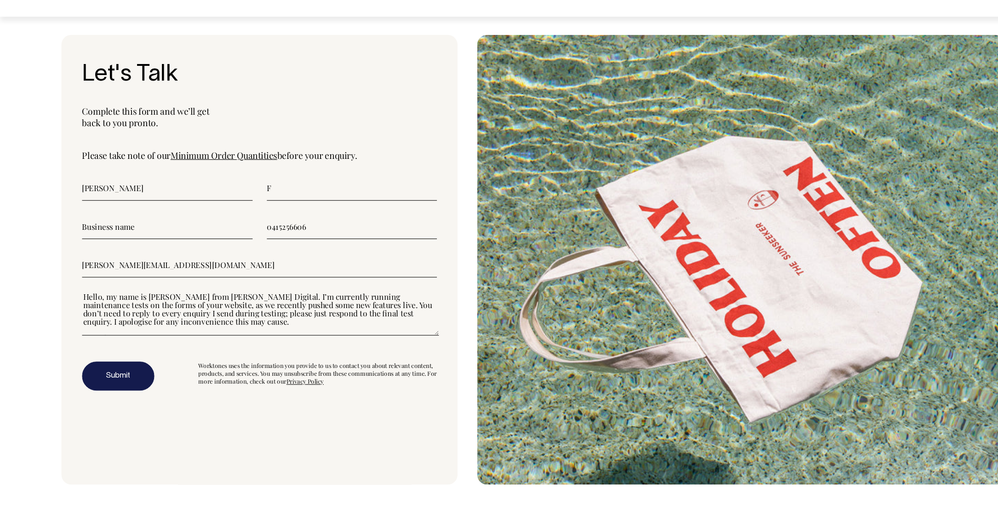
click at [127, 398] on button "Submit" at bounding box center [111, 385] width 68 height 28
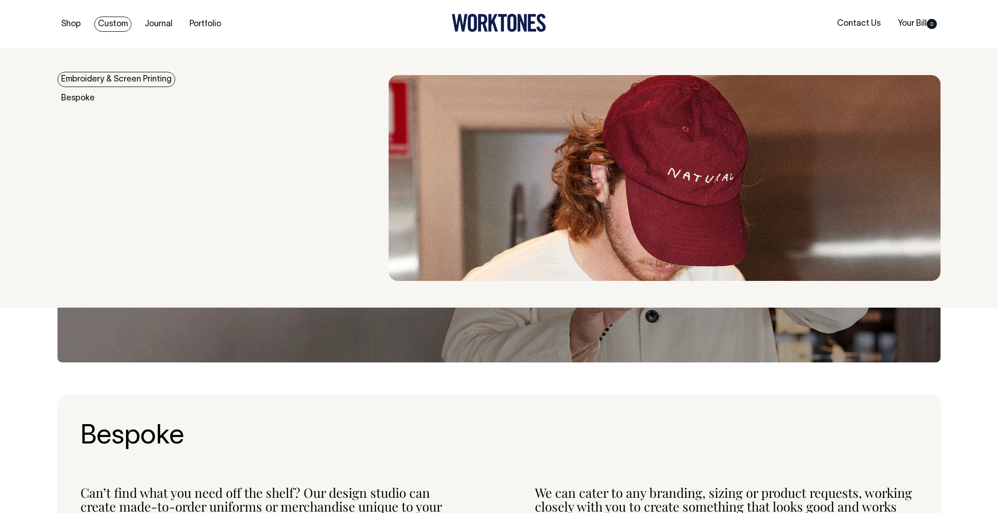
click at [109, 77] on link "Embroidery & Screen Printing" at bounding box center [117, 79] width 118 height 15
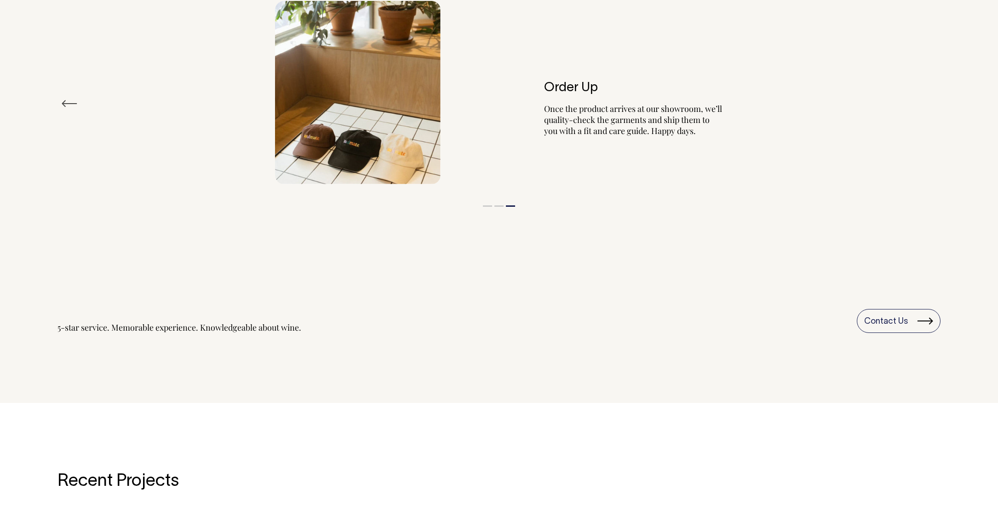
scroll to position [1129, 0]
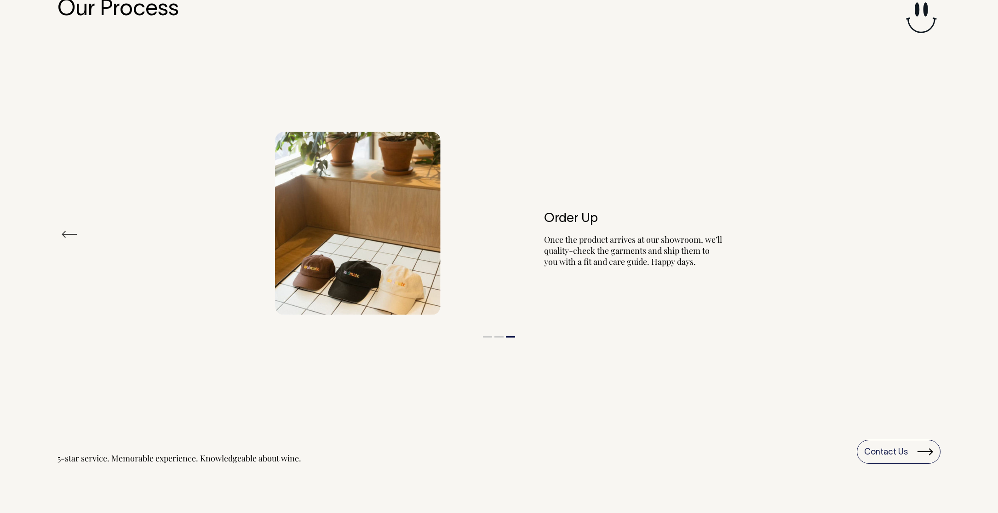
click at [646, 437] on div "Previous Check-In After you get in touch, we will meet with you to gain an unde…" at bounding box center [499, 234] width 883 height 410
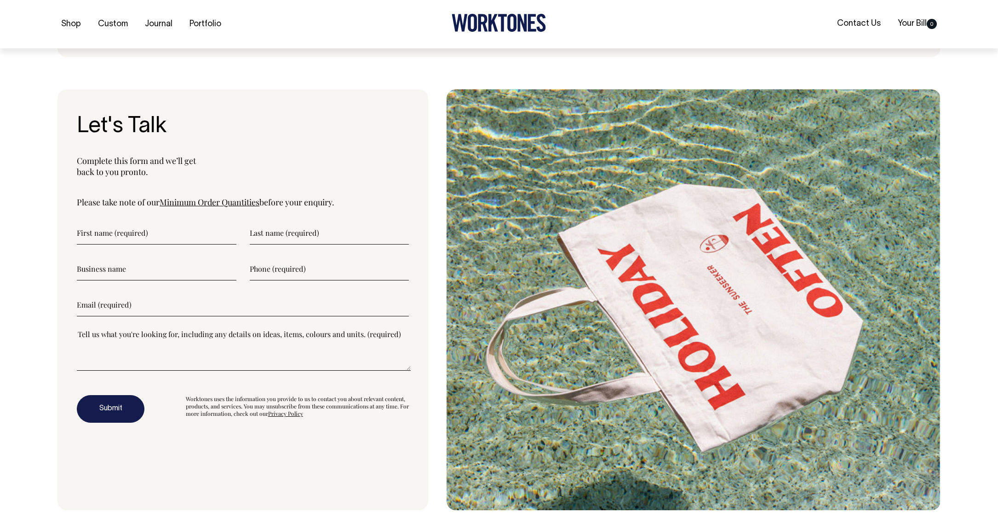
scroll to position [2479, 0]
click at [138, 229] on input"] "text" at bounding box center [157, 232] width 160 height 23
click at [154, 335] on textarea"] at bounding box center [244, 349] width 334 height 41
paste textarea"] "Hello, my name is Vincent from Stone Digital. I’m currently running maintenance…"
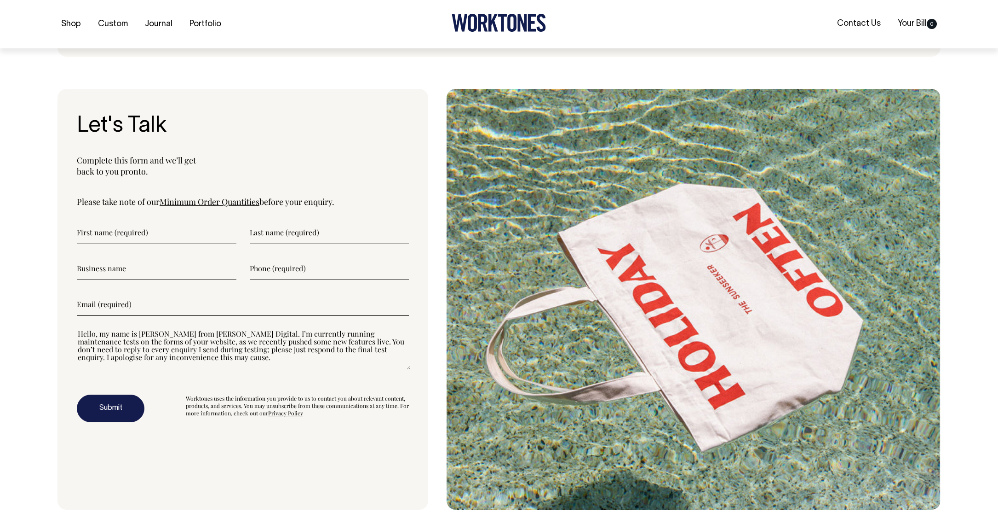
scroll to position [23, 0]
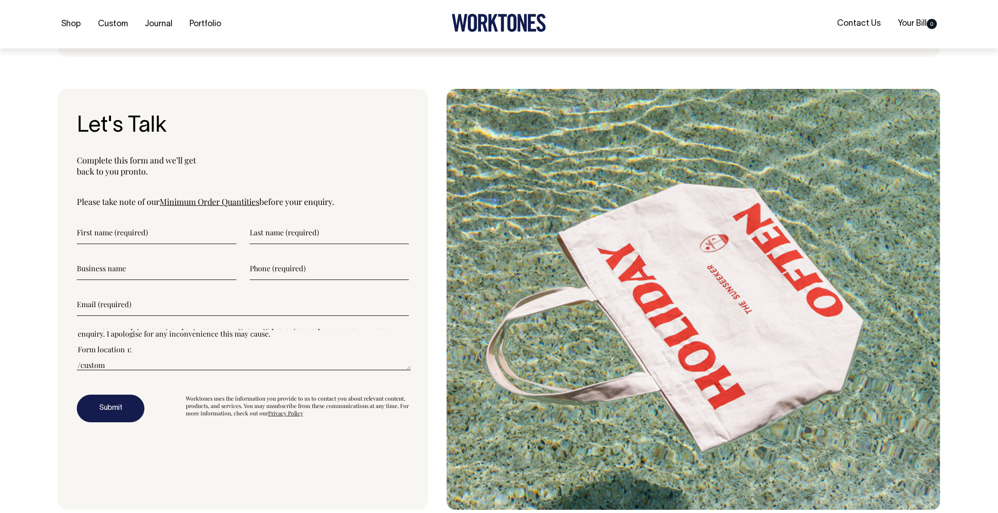
click at [126, 361] on textarea"] "Hello, my name is Vincent from Stone Digital. I’m currently running maintenance…" at bounding box center [244, 349] width 334 height 41
drag, startPoint x: 135, startPoint y: 361, endPoint x: 41, endPoint y: 361, distance: 94.3
click at [41, 361] on div "Let's Talk Complete this form and we’ll get back to you pronto. Please take not…" at bounding box center [499, 299] width 998 height 421
paste textarea"] "embroidery-screenprinting"
click at [128, 350] on textarea"] "Hello, my name is Vincent from Stone Digital. I’m currently running maintenance…" at bounding box center [244, 349] width 334 height 41
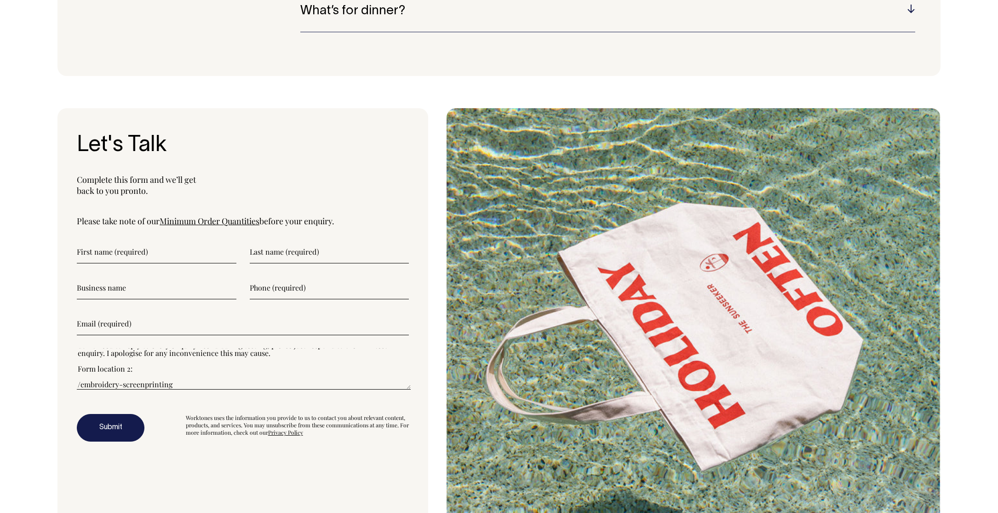
click at [223, 373] on textarea"] "Hello, my name is Vincent from Stone Digital. I’m currently running maintenance…" at bounding box center [244, 368] width 334 height 41
type textarea"] "Hello, my name is Vincent from Stone Digital. I’m currently running maintenance…"
click at [166, 254] on input"] "text" at bounding box center [157, 251] width 160 height 23
type input"] "Vincent"
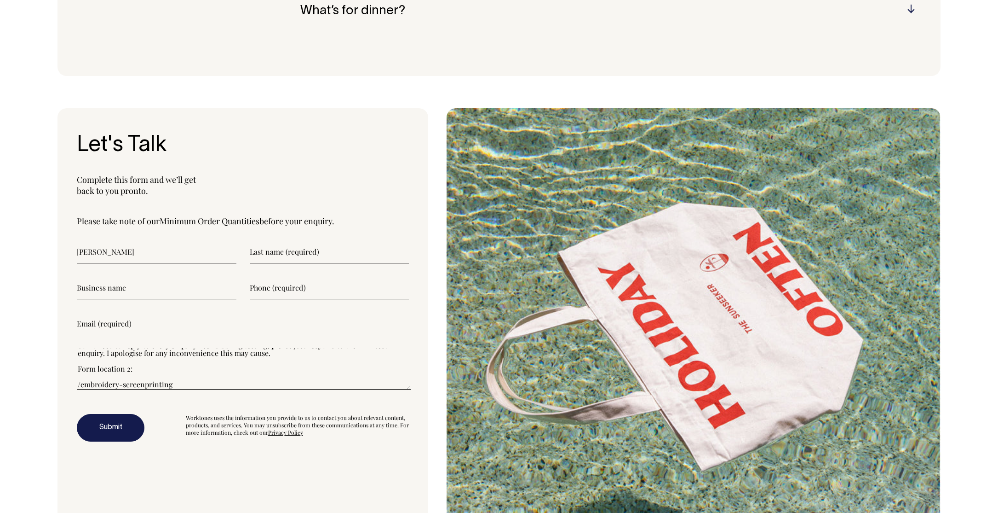
click at [335, 258] on input"] "text" at bounding box center [330, 251] width 160 height 23
type input"] "F."
click at [166, 283] on input"] "text" at bounding box center [157, 287] width 160 height 23
click at [287, 290] on input"] "text" at bounding box center [330, 287] width 160 height 23
paste input"] "vincent@stonedigital.com.au"
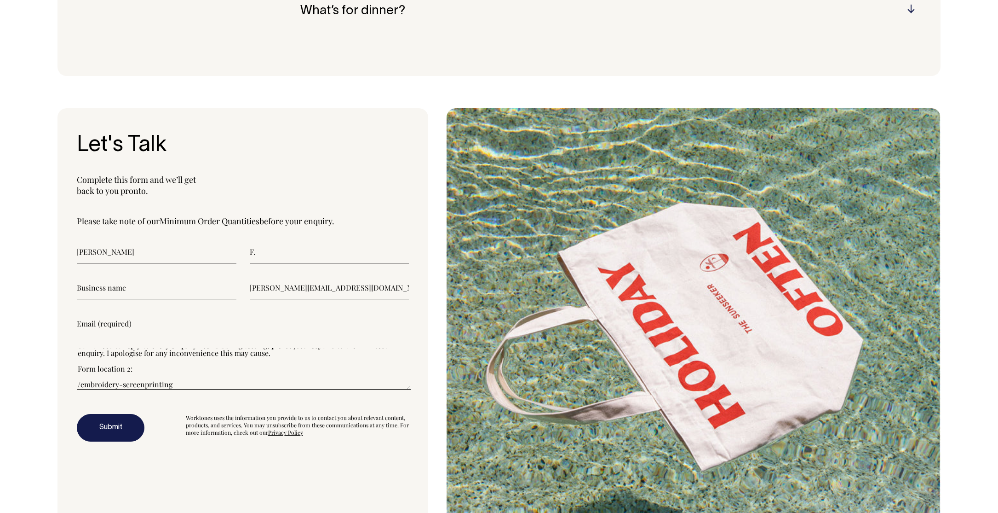
type input"] "vincent@stonedigital.com.au"
click at [143, 328] on input"] "email" at bounding box center [243, 323] width 332 height 23
click at [291, 286] on input"] "vincent@stonedigital.com.au" at bounding box center [330, 287] width 160 height 23
click at [247, 320] on input"] "email" at bounding box center [243, 323] width 332 height 23
paste input"] "vincent@stonedigital.com.au"
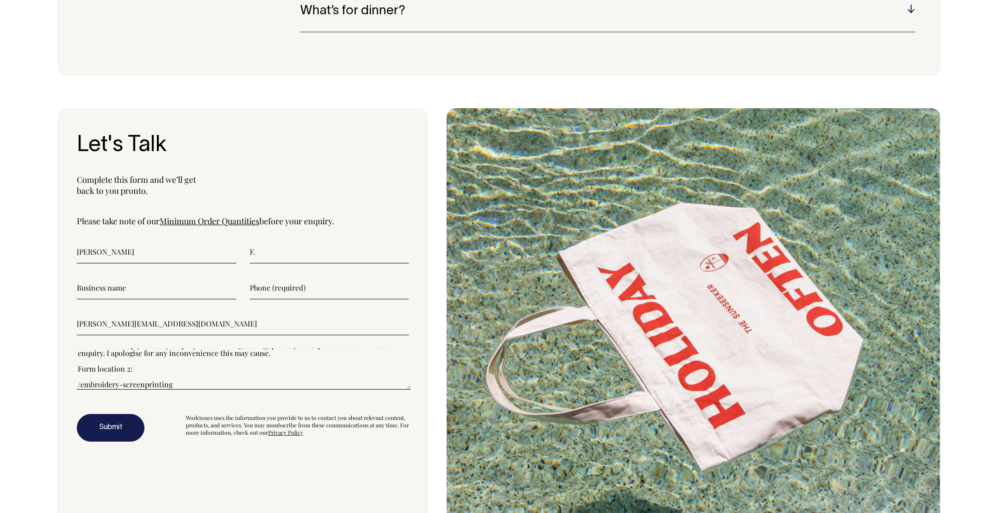
type input"] "[PERSON_NAME][EMAIL_ADDRESS][DOMAIN_NAME]"
click at [324, 287] on input"] "text" at bounding box center [330, 287] width 160 height 23
paste input"] "0415256606"
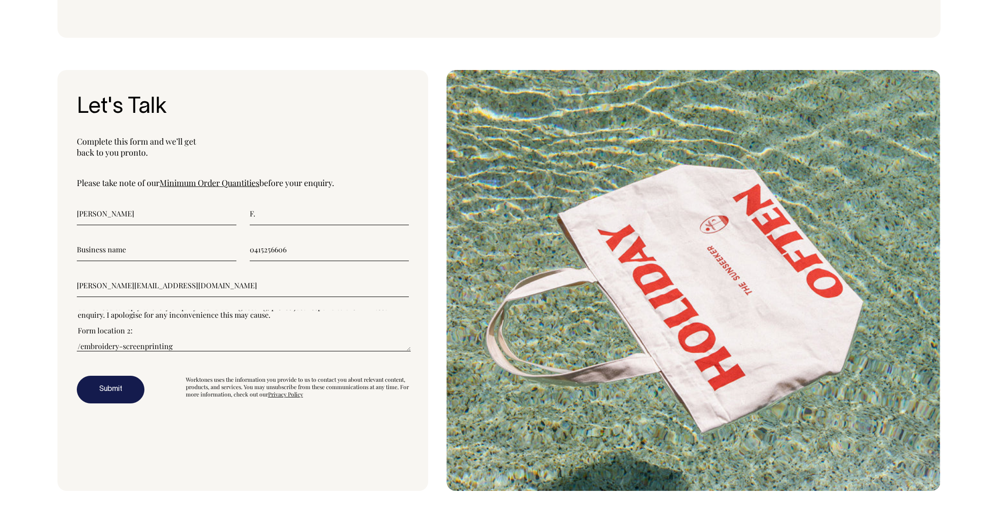
scroll to position [2497, 0]
type input"] "0415256606"
drag, startPoint x: 174, startPoint y: 348, endPoint x: 66, endPoint y: 348, distance: 107.7
click at [66, 348] on div "Let's Talk Complete this form and we’ll get back to you pronto. Please take not…" at bounding box center [243, 280] width 371 height 421
click at [116, 394] on button "Submit" at bounding box center [111, 389] width 68 height 28
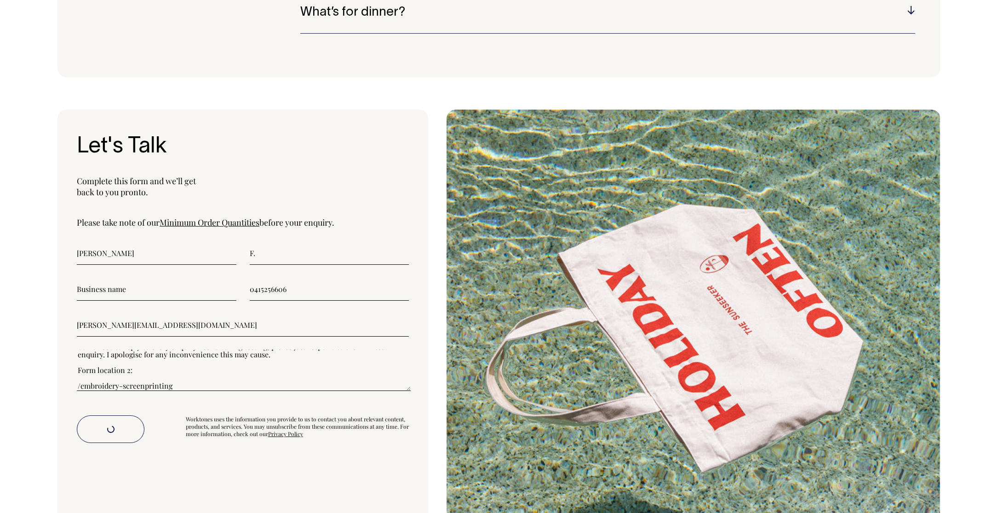
scroll to position [2458, 0]
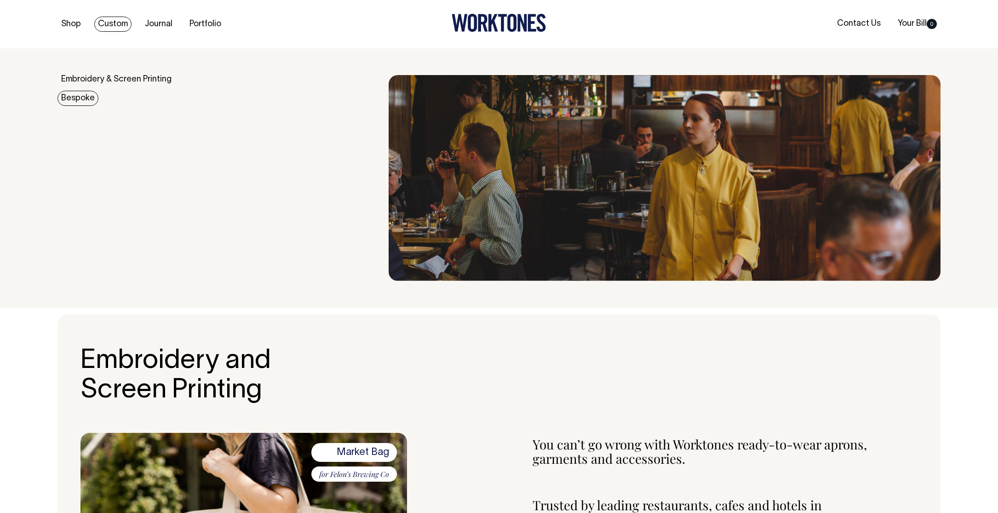
click at [84, 98] on link "Bespoke" at bounding box center [78, 98] width 41 height 15
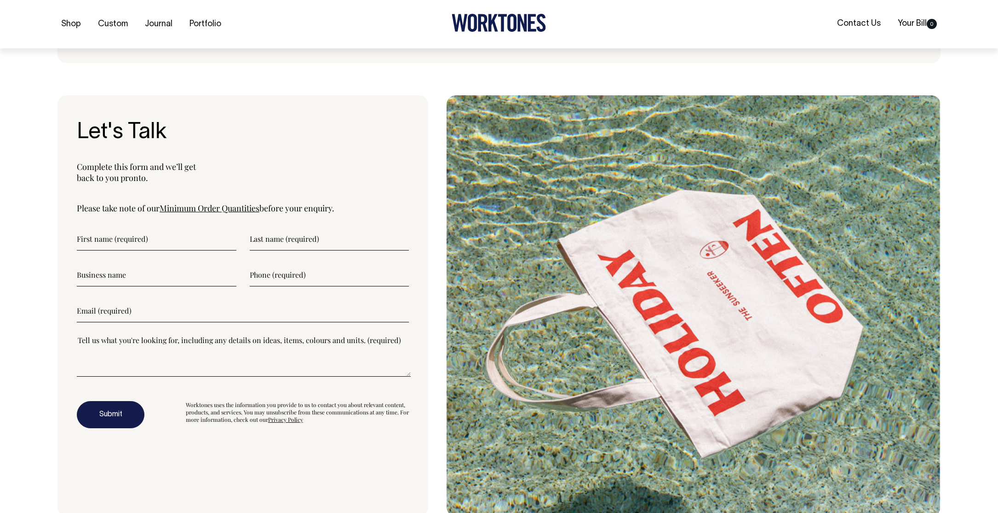
scroll to position [3035, 0]
click at [203, 243] on input"] "text" at bounding box center [157, 238] width 160 height 23
type input"] "Vincent"
click at [278, 234] on input"] "text" at bounding box center [330, 238] width 160 height 23
type input"] "F."
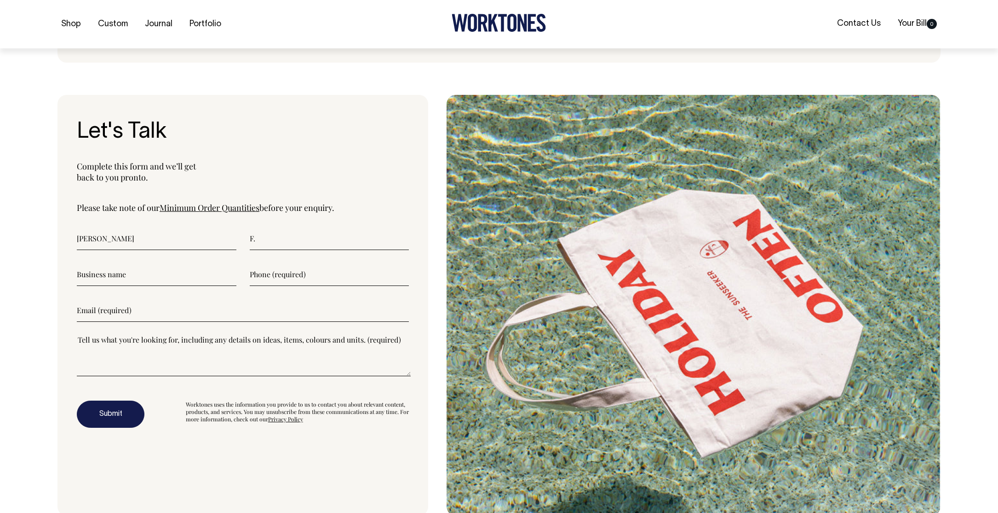
click at [185, 276] on input"] "text" at bounding box center [157, 274] width 160 height 23
click at [183, 312] on input"] "email" at bounding box center [243, 310] width 332 height 23
paste input"] "vincent@stonedigital.com.au"
type input"] "vincent@stonedigital.com.au"
click at [286, 271] on input"] "text" at bounding box center [330, 274] width 160 height 23
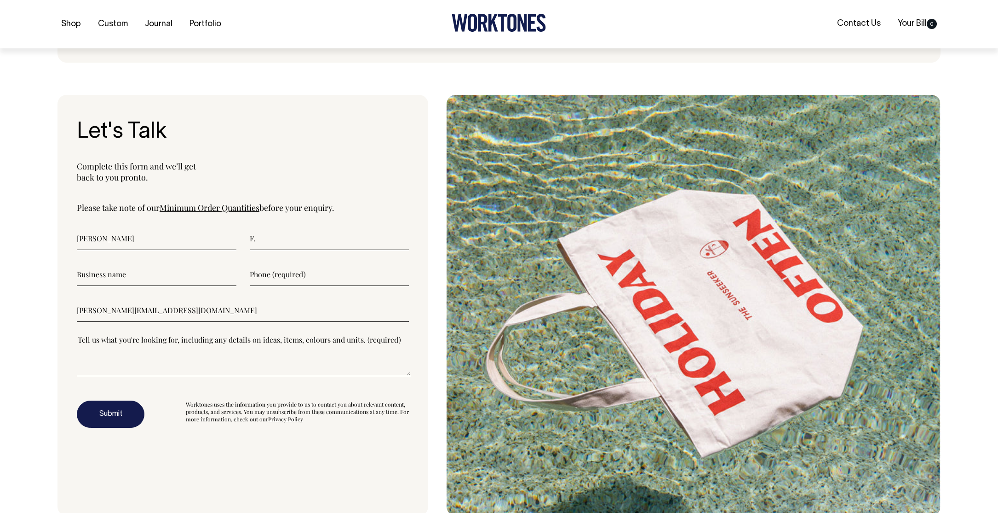
paste input"] "0415256606"
type input"] "0415256606"
click at [235, 368] on textarea"] at bounding box center [244, 354] width 334 height 41
click at [205, 367] on textarea"] at bounding box center [244, 354] width 334 height 41
paste textarea"] "Hello, my name is Vincent from Stone Digital. I’m currently running maintenance…"
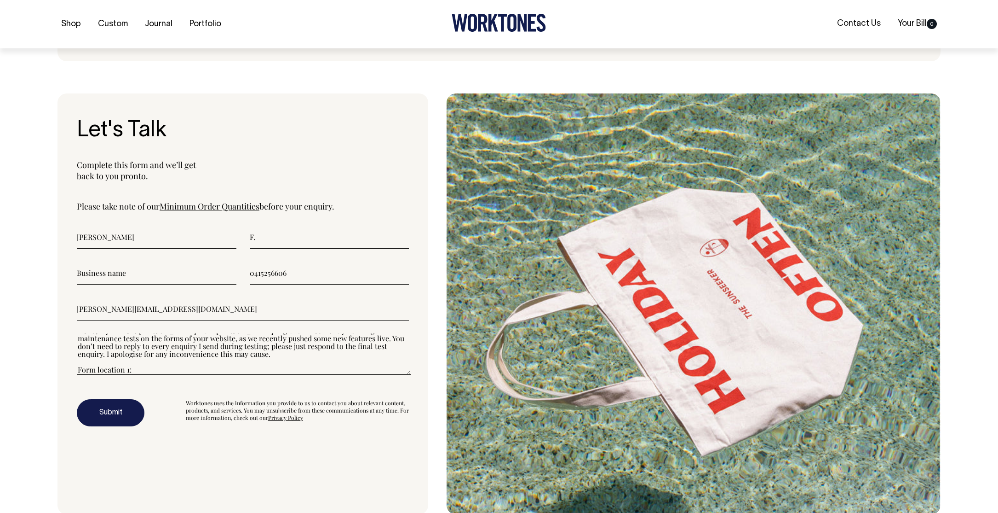
scroll to position [3037, 0]
click at [127, 360] on textarea"] "Hello, my name is Vincent from Stone Digital. I’m currently running maintenance…" at bounding box center [244, 353] width 334 height 41
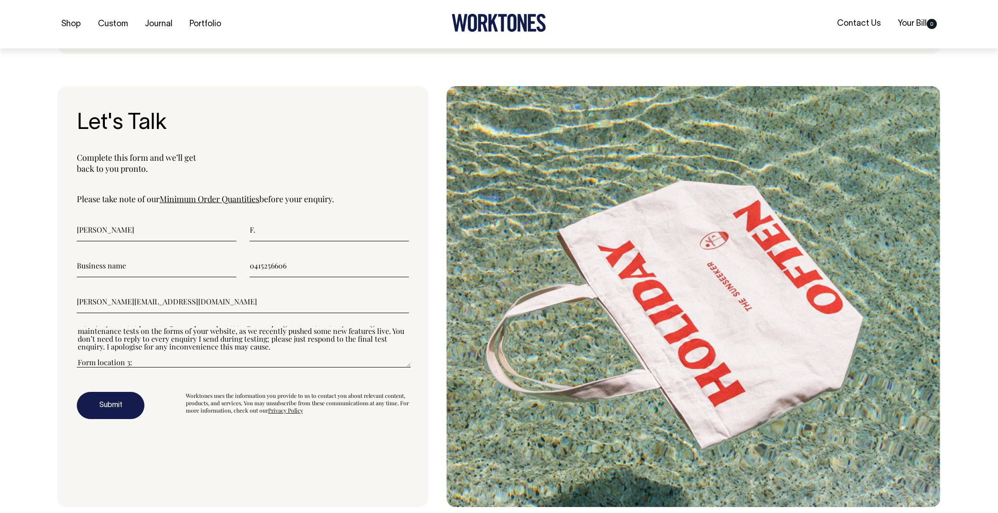
click at [223, 352] on textarea"] "Hello, my name is Vincent from Stone Digital. I’m currently running maintenance…" at bounding box center [244, 346] width 334 height 41
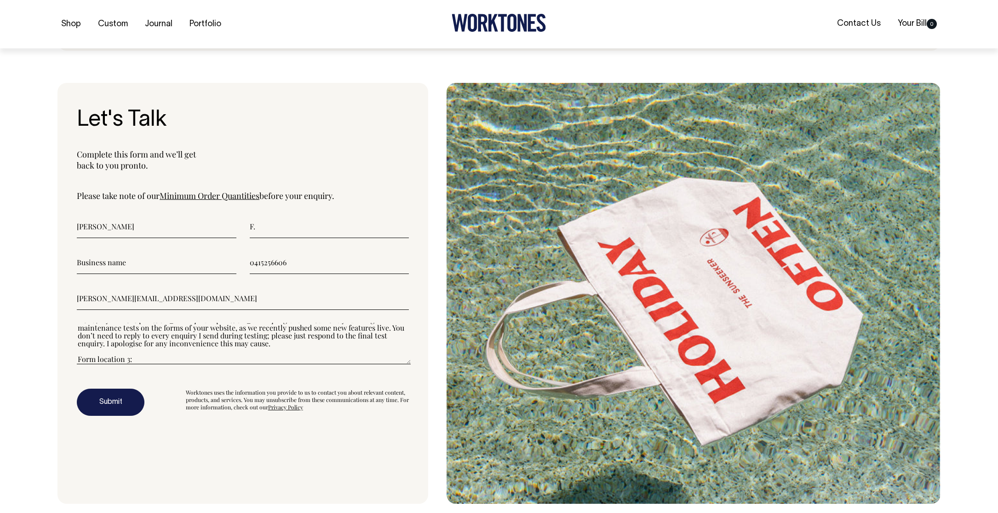
scroll to position [3047, 0]
click at [94, 351] on textarea"] "Hello, my name is Vincent from Stone Digital. I’m currently running maintenance…" at bounding box center [244, 342] width 334 height 41
paste textarea"] "/bespoke"
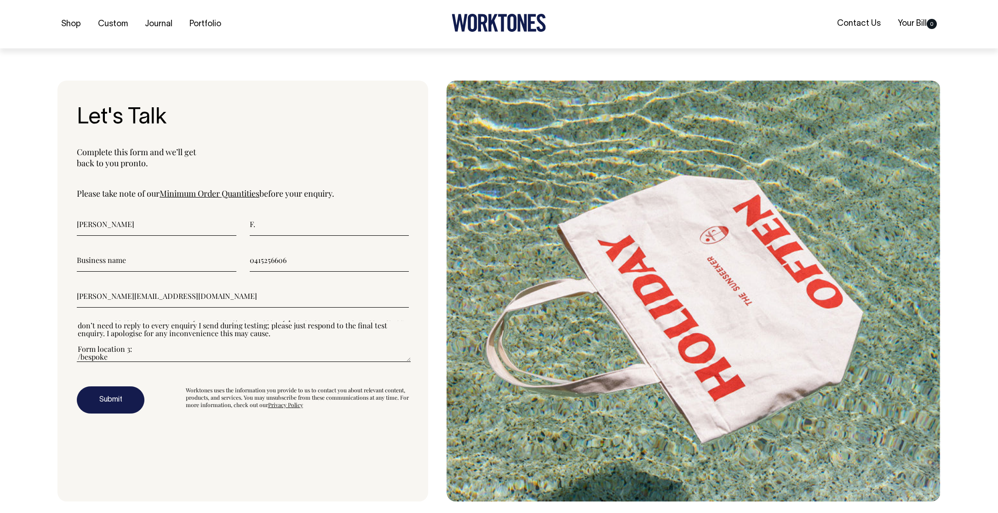
scroll to position [3050, 0]
type textarea"] "Hello, my name is Vincent from Stone Digital. I’m currently running maintenance…"
click at [128, 402] on button "Submit" at bounding box center [111, 400] width 68 height 28
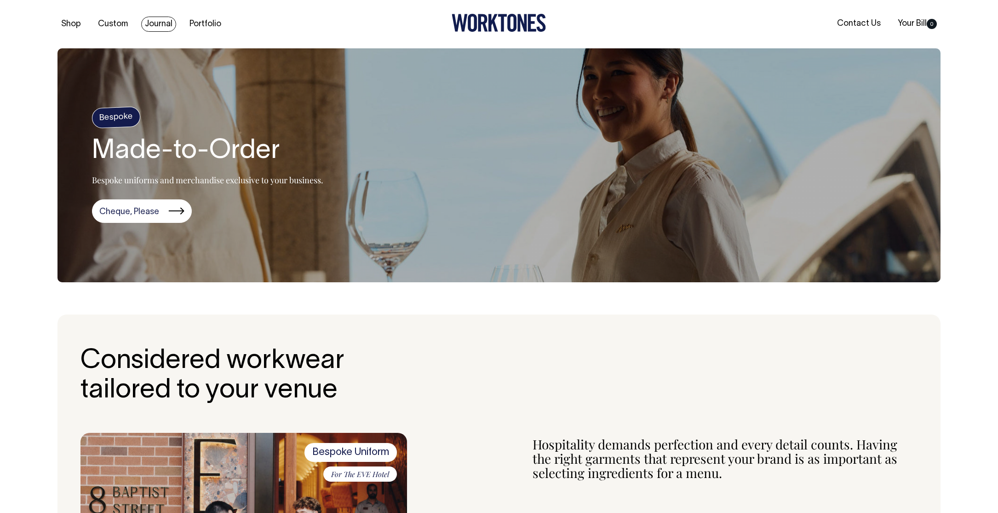
click at [167, 22] on link "Journal" at bounding box center [158, 24] width 35 height 15
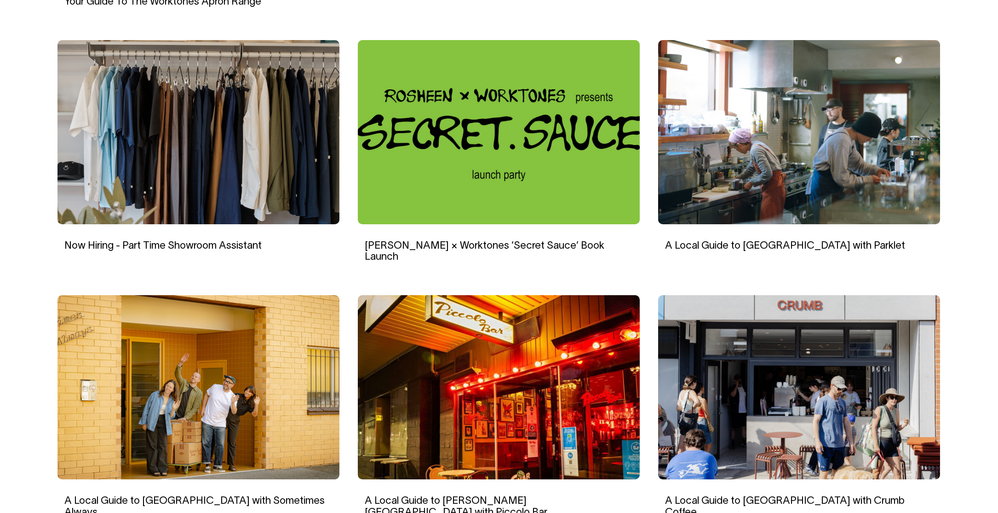
scroll to position [605, 0]
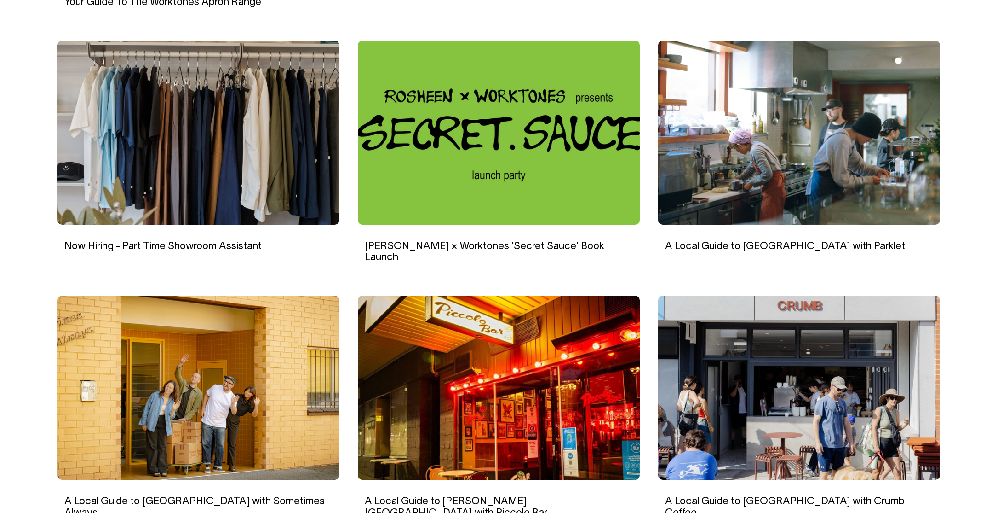
click at [262, 309] on img at bounding box center [199, 387] width 282 height 184
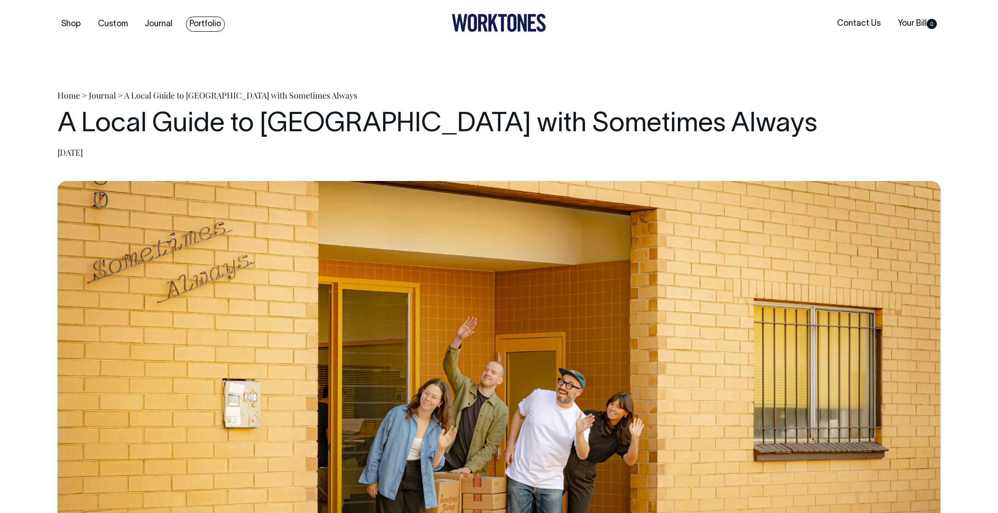
click at [206, 25] on link "Portfolio" at bounding box center [205, 24] width 39 height 15
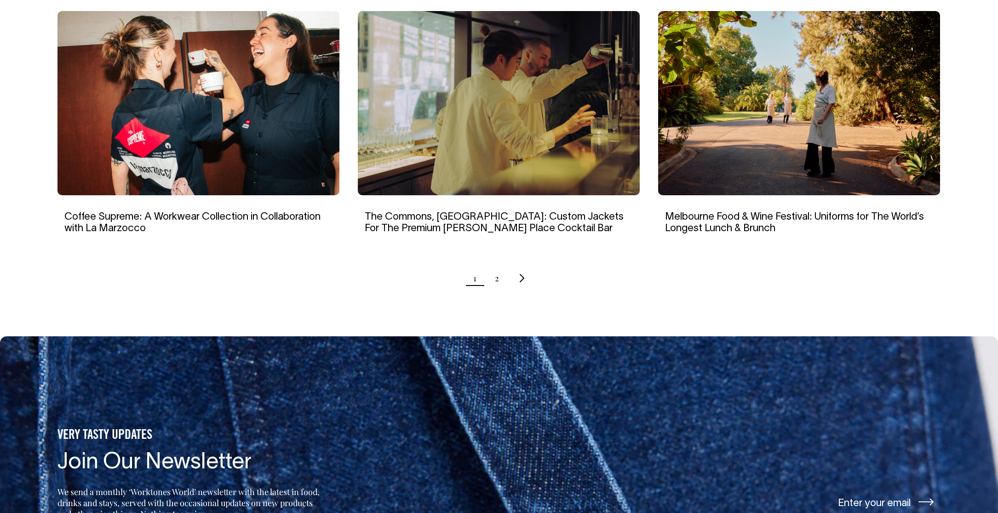
click at [544, 137] on img at bounding box center [499, 103] width 282 height 184
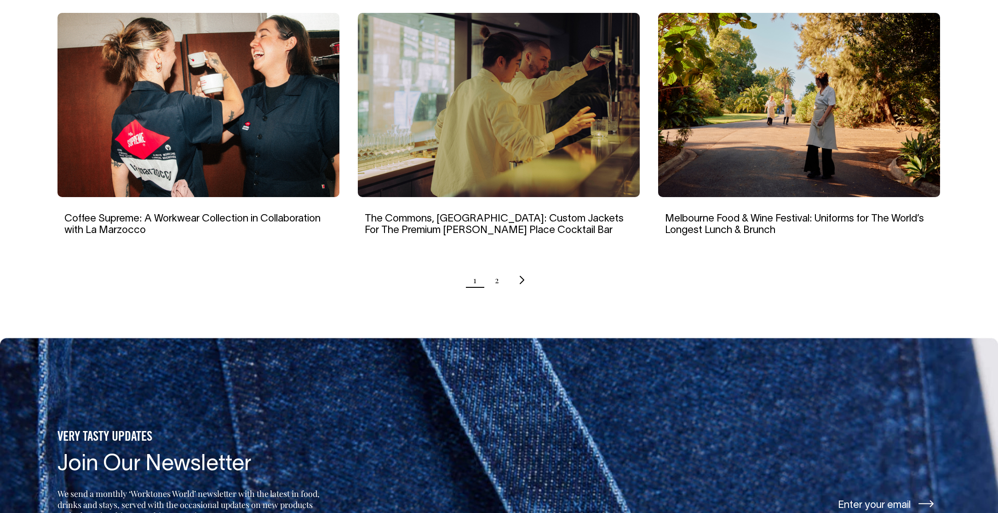
scroll to position [884, 0]
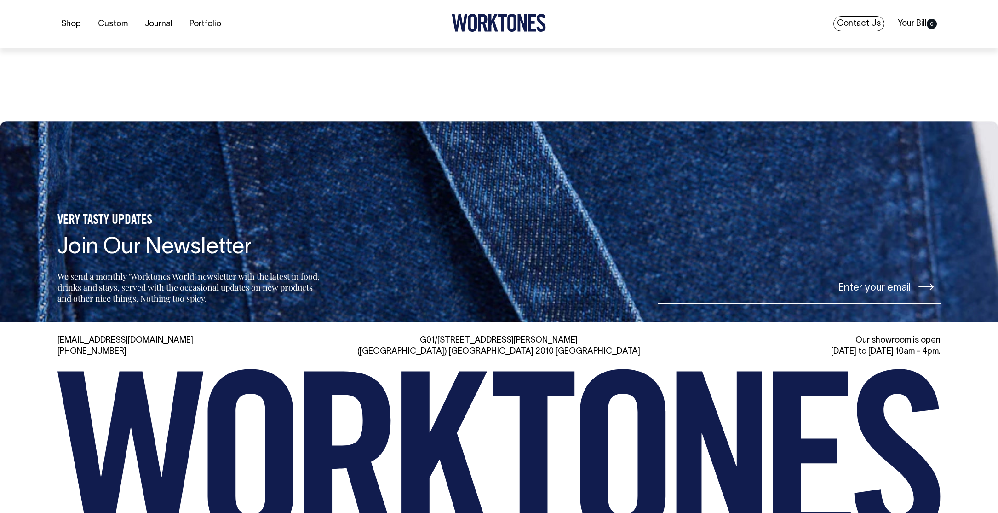
click at [874, 22] on link "Contact Us" at bounding box center [859, 23] width 51 height 15
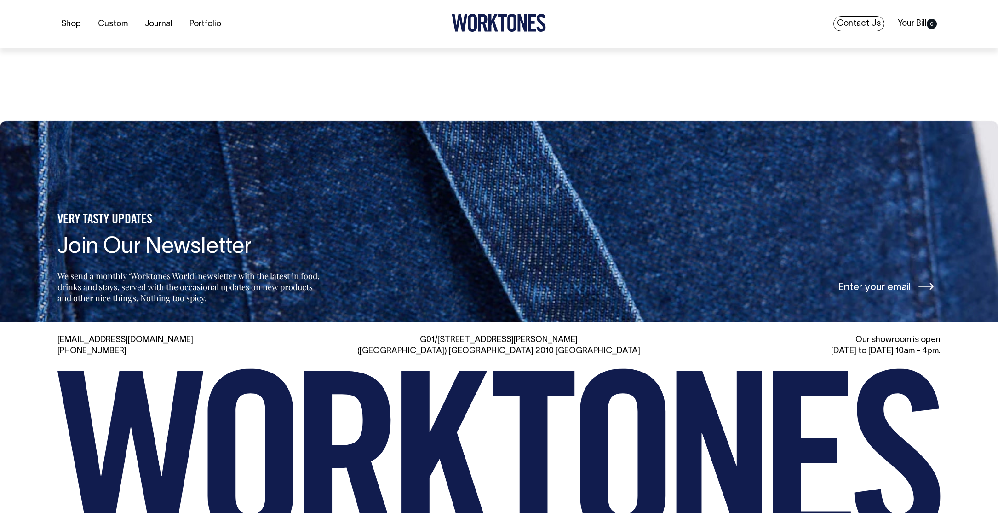
scroll to position [6457, 0]
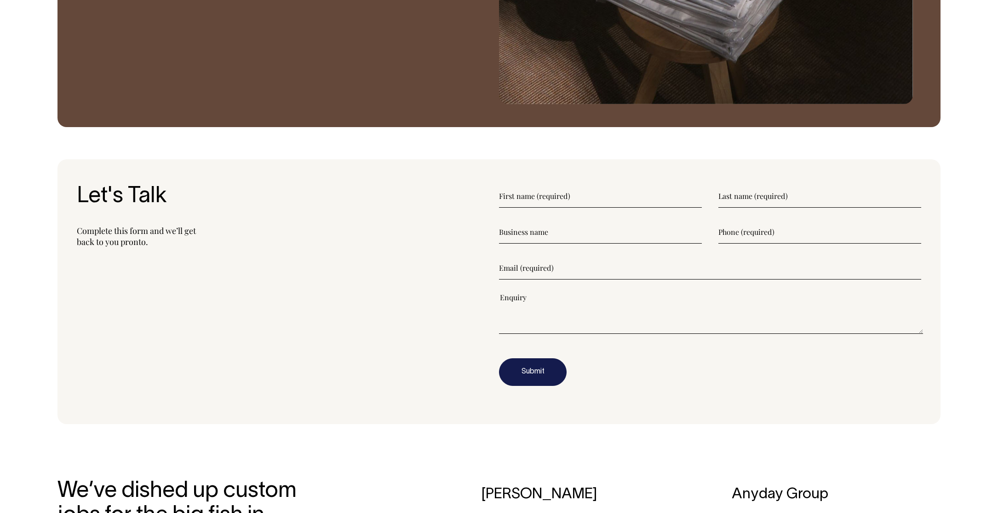
click at [588, 200] on input"] "text" at bounding box center [600, 196] width 203 height 23
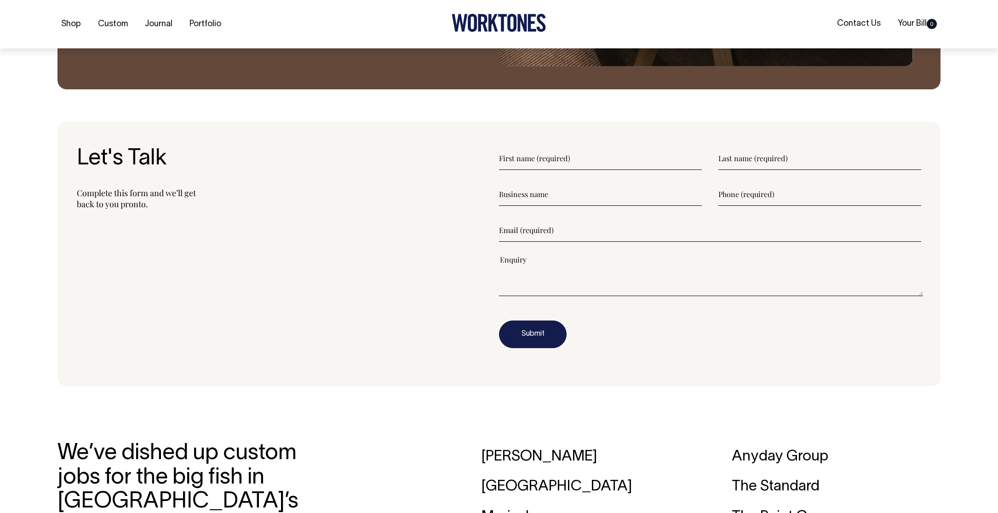
click at [606, 158] on input"] "text" at bounding box center [600, 158] width 203 height 23
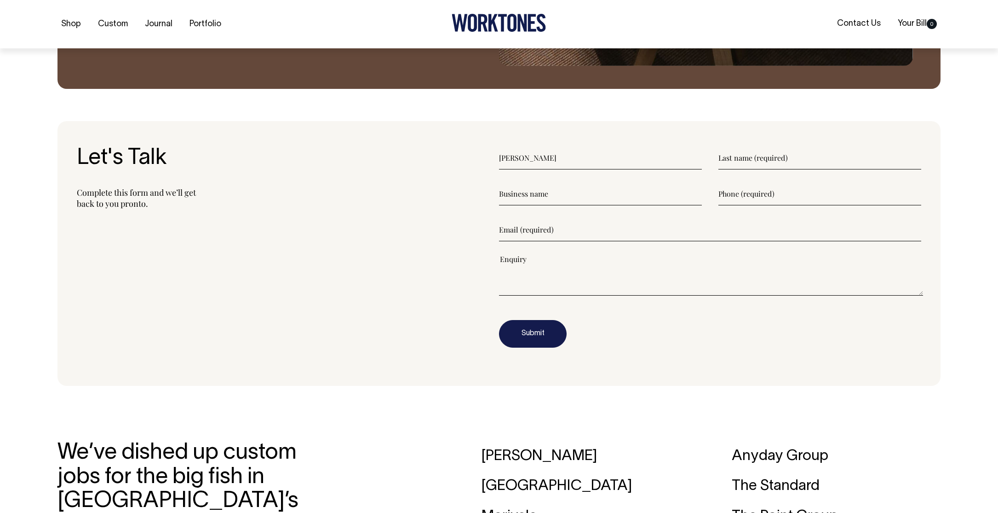
type input"] "Vincent"
click at [783, 157] on input"] "text" at bounding box center [820, 157] width 203 height 23
type input"] "F."
click at [634, 188] on input"] "text" at bounding box center [600, 193] width 203 height 23
click at [573, 231] on input"] "email" at bounding box center [710, 229] width 422 height 23
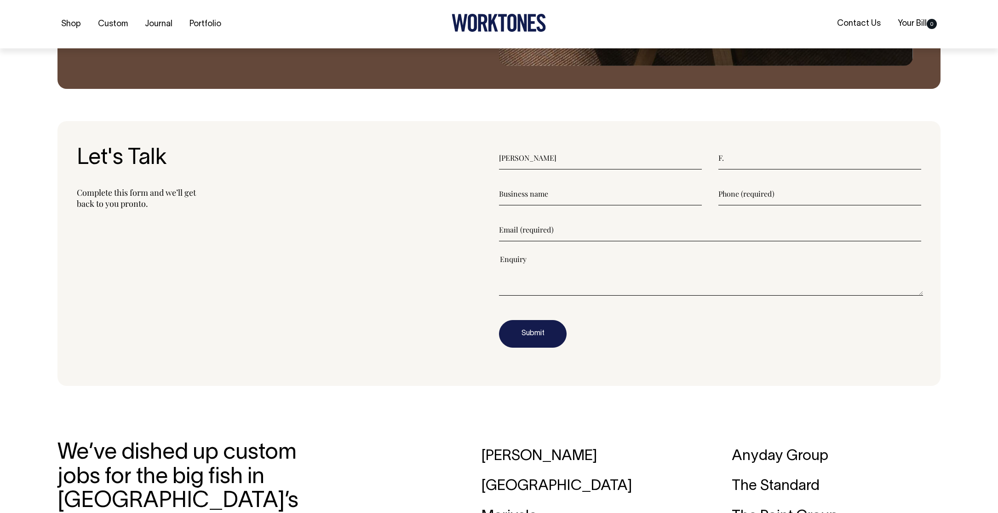
paste input"] "vincent@stonedigital.com.au"
type input"] "vincent@stonedigital.com.au"
click at [776, 194] on input"] "text" at bounding box center [820, 193] width 203 height 23
paste input"] "0415256606"
type input"] "0415256606"
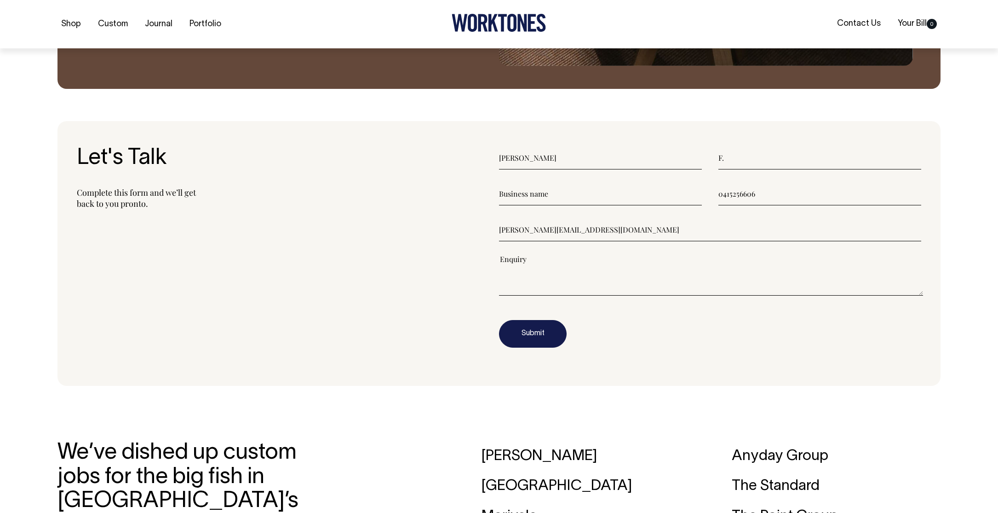
click at [604, 272] on textarea"] at bounding box center [711, 274] width 424 height 41
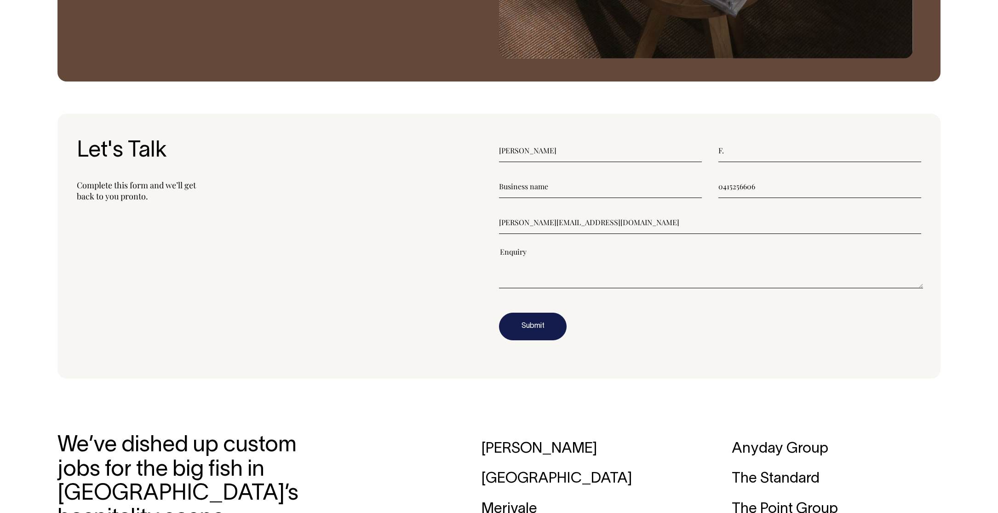
scroll to position [1177, 0]
click at [564, 254] on textarea"] at bounding box center [711, 267] width 424 height 41
paste textarea"] "Hello, my name is Vincent from Stone Digital. I’m currently running maintenance…"
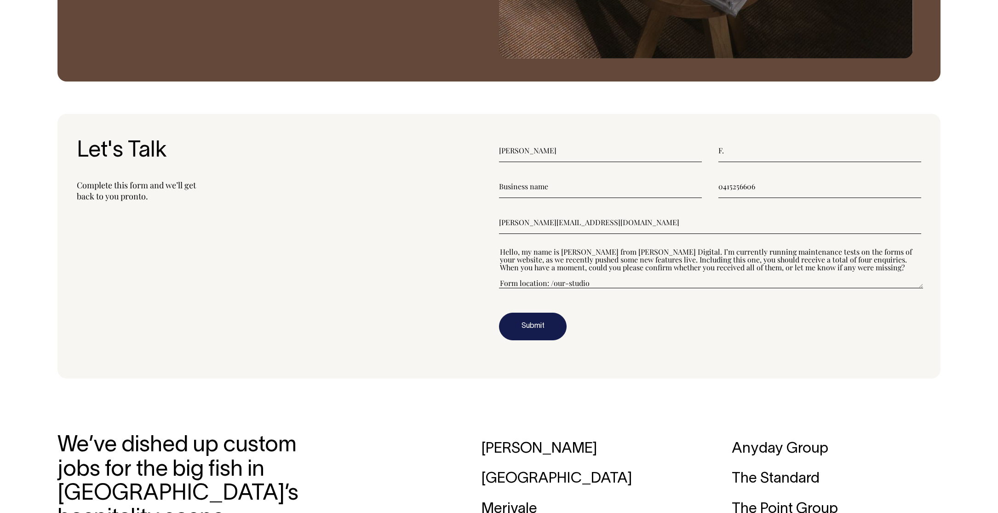
scroll to position [55, 0]
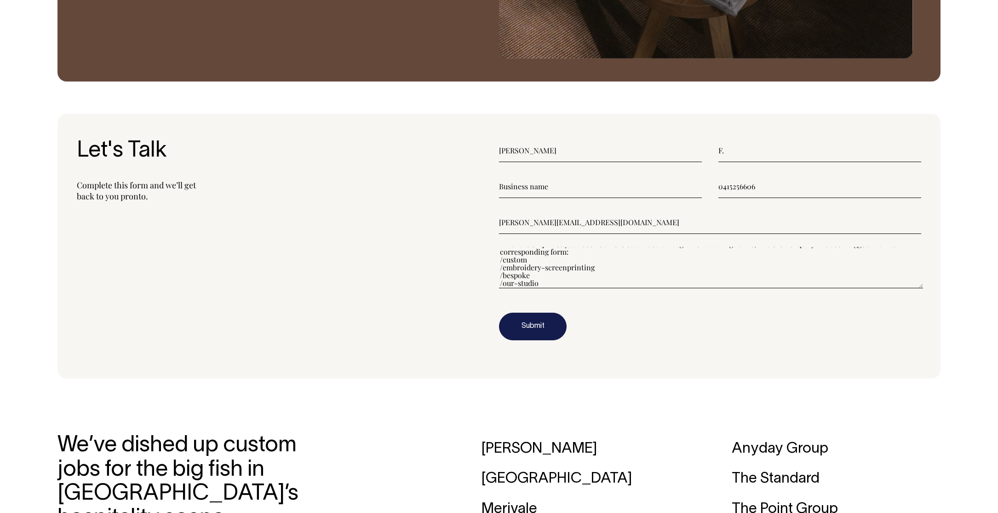
click at [588, 274] on textarea"] "Hello, my name is Vincent from Stone Digital. I’m currently running maintenance…" at bounding box center [711, 267] width 424 height 41
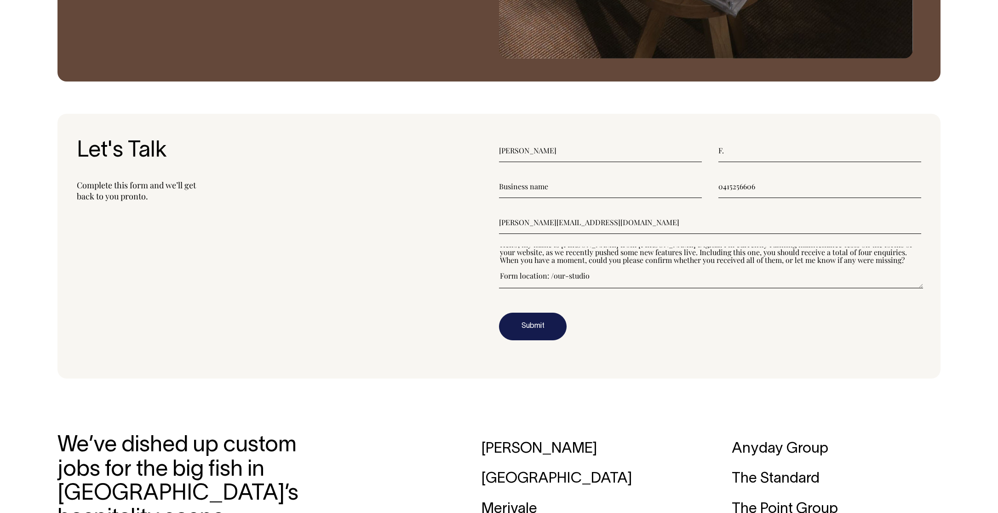
scroll to position [0, 0]
click at [0, 0] on span "r" at bounding box center [0, 0] width 0 height 0
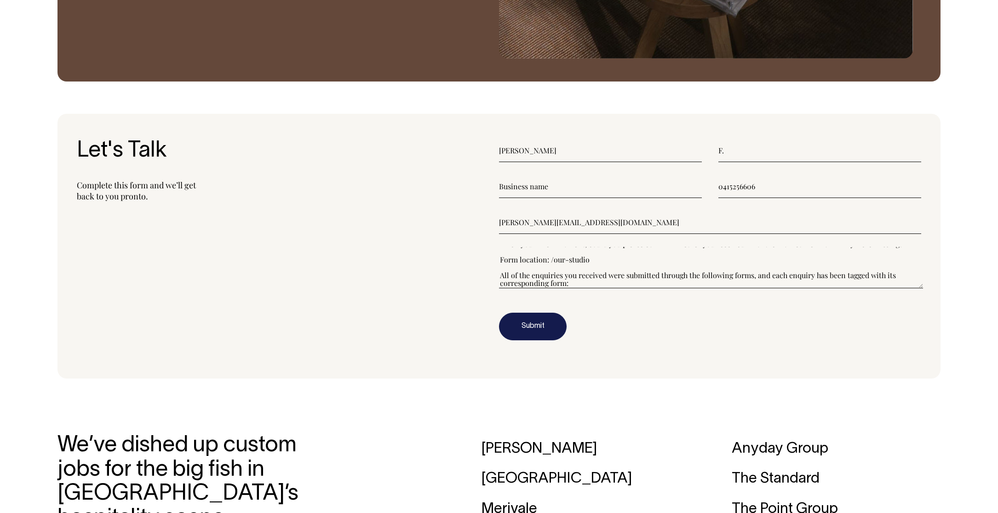
scroll to position [31, 0]
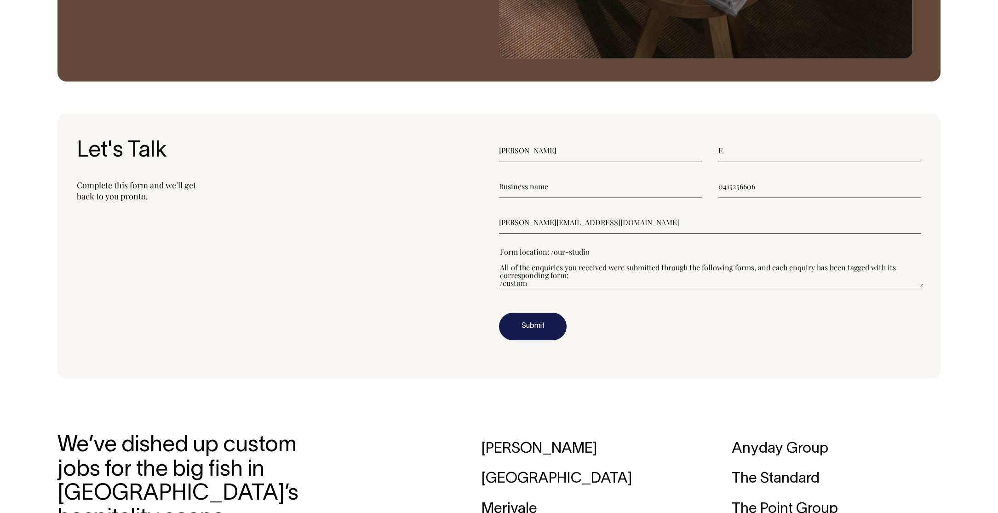
drag, startPoint x: 566, startPoint y: 276, endPoint x: 551, endPoint y: 276, distance: 15.6
click at [551, 276] on textarea"] "Hello, my name is Vincent from Stone Digital. I’m currently running maintenance…" at bounding box center [711, 267] width 424 height 41
click at [631, 280] on textarea"] "Hello, my name is Vincent from Stone Digital. I’m currently running maintenance…" at bounding box center [711, 267] width 424 height 41
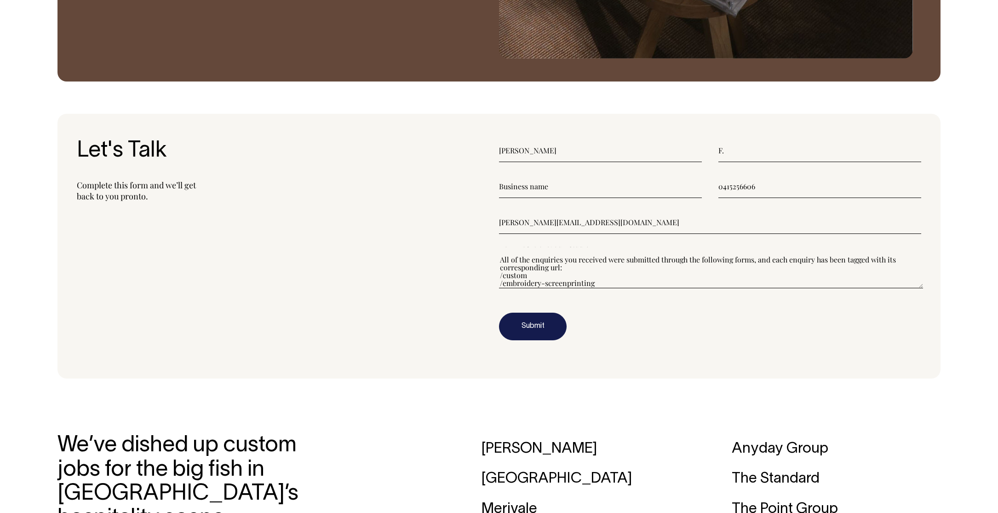
click at [0, 0] on div "URL:" at bounding box center [0, 0] width 0 height 0
click at [598, 279] on textarea"] "Hello, my name is Vincent from Stone Digital. I’m currently running maintenance…" at bounding box center [711, 267] width 424 height 41
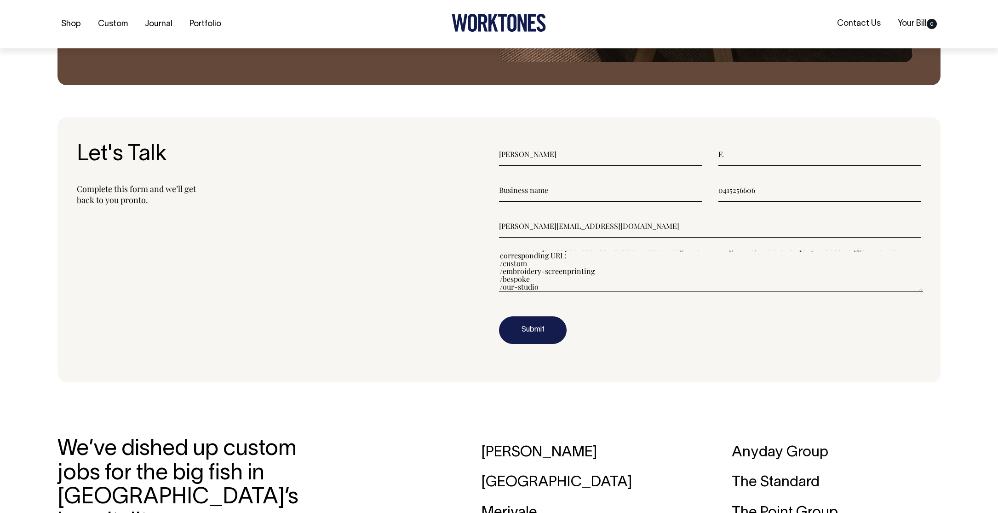
scroll to position [70, 0]
drag, startPoint x: 661, startPoint y: 289, endPoint x: 493, endPoint y: 290, distance: 167.9
click at [493, 290] on section "Let's Talk Complete this form and we’ll get back to you pronto. Vincent F. 0415…" at bounding box center [499, 249] width 883 height 265
click at [610, 287] on textarea"] "Hello, my name is Vincent from Stone Digital. I’m currently running maintenance…" at bounding box center [711, 270] width 424 height 41
drag, startPoint x: 676, startPoint y: 287, endPoint x: 479, endPoint y: 292, distance: 197.0
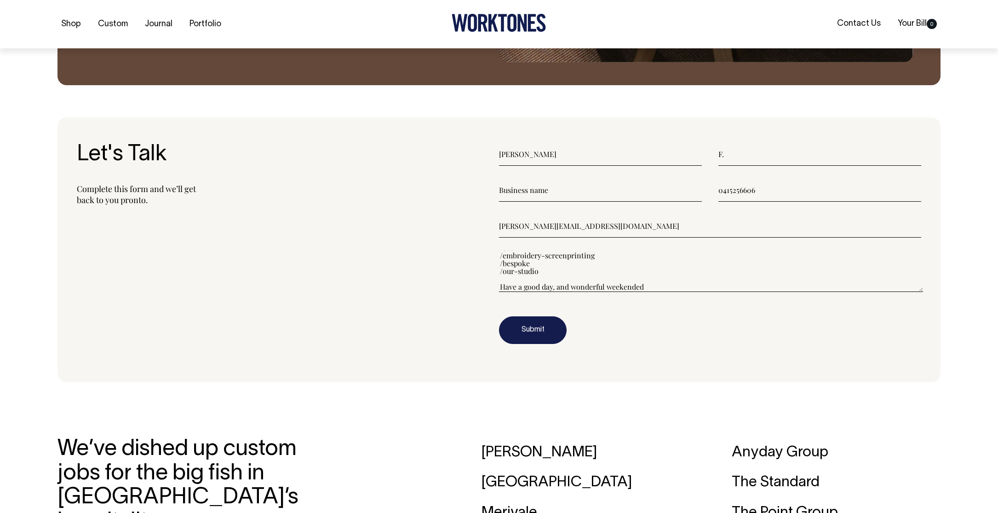
click at [479, 292] on section "Let's Talk Complete this form and we’ll get back to you pronto. Vincent F. 0415…" at bounding box center [499, 249] width 883 height 265
drag, startPoint x: 657, startPoint y: 282, endPoint x: 506, endPoint y: 286, distance: 151.9
click at [506, 286] on textarea"] "Hello, my name is Vincent from Stone Digital. I’m currently running maintenance…" at bounding box center [711, 270] width 424 height 41
click at [673, 288] on textarea"] "Hello, my name is Vincent from Stone Digital. I’m currently running maintenance…" at bounding box center [711, 270] width 424 height 41
drag, startPoint x: 649, startPoint y: 288, endPoint x: 499, endPoint y: 289, distance: 150.0
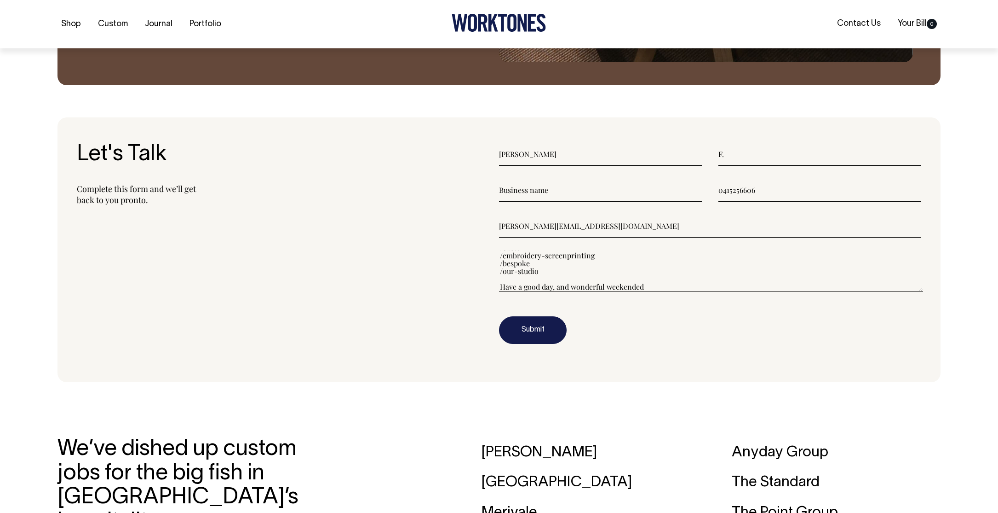
click at [499, 289] on textarea"] "Hello, my name is Vincent from Stone Digital. I’m currently running maintenance…" at bounding box center [711, 270] width 424 height 41
paste textarea"] "and a wonderful weekend."
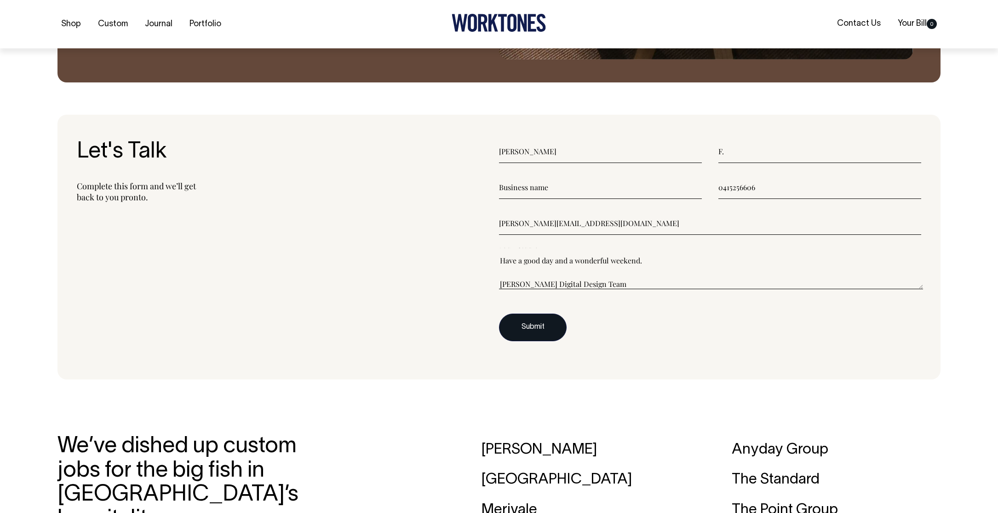
scroll to position [1176, 0]
type textarea"] "Hello, my name is Vincent from Stone Digital. I’m currently running maintenance…"
click at [538, 329] on button "Submit" at bounding box center [533, 327] width 68 height 28
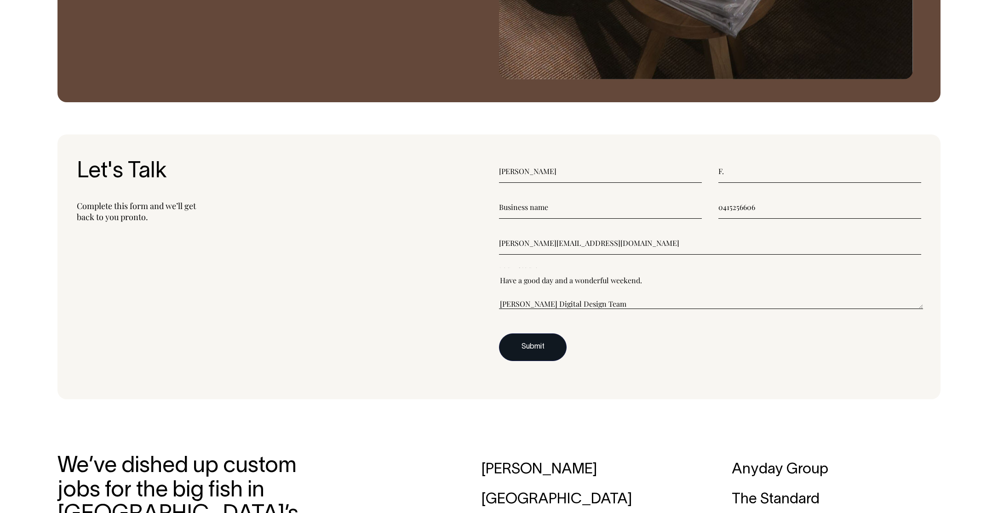
scroll to position [1156, 0]
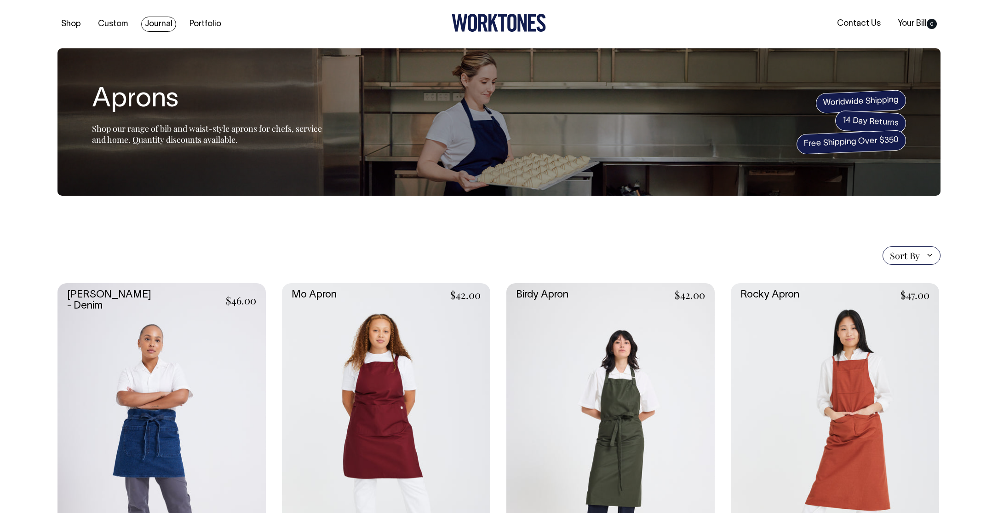
click at [152, 29] on link "Journal" at bounding box center [158, 24] width 35 height 15
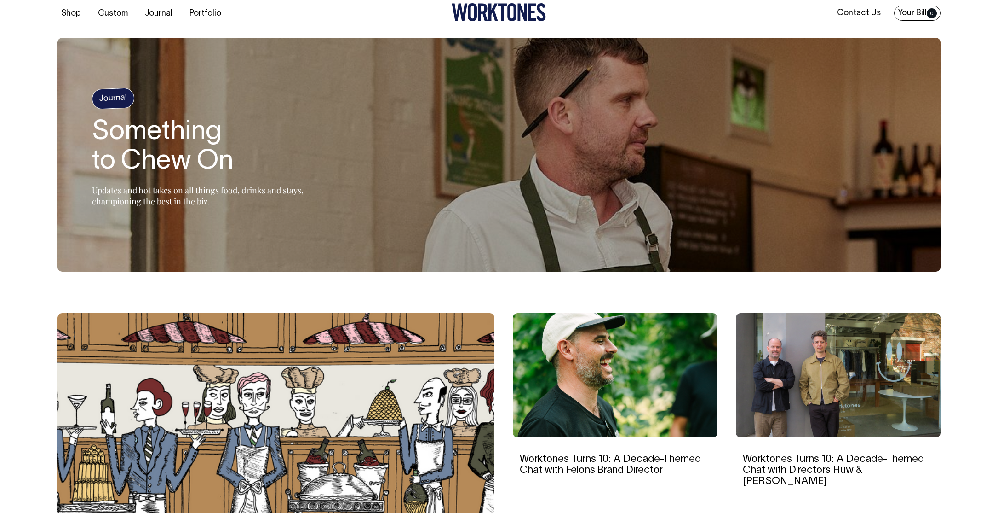
scroll to position [11, 0]
click at [869, 11] on link "Contact Us" at bounding box center [859, 12] width 51 height 15
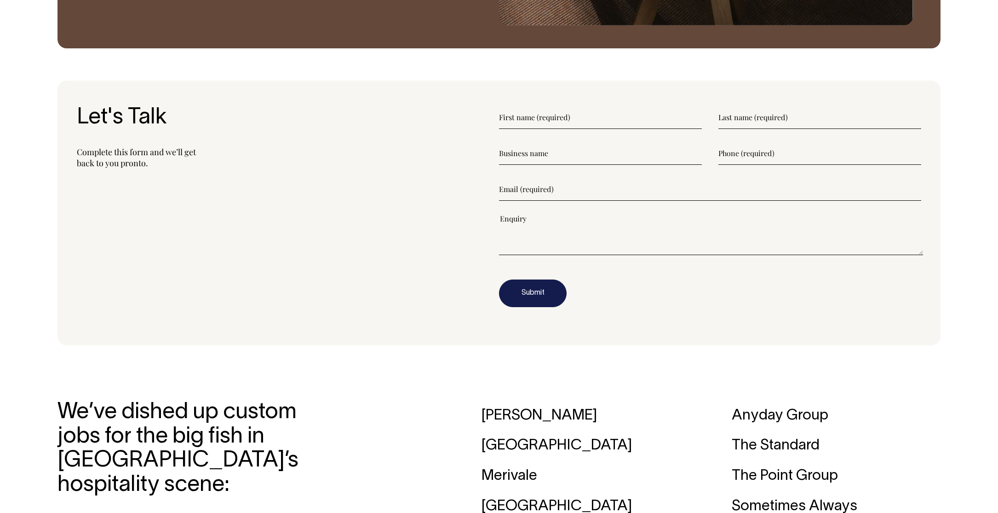
click at [635, 231] on textarea"] at bounding box center [711, 233] width 424 height 41
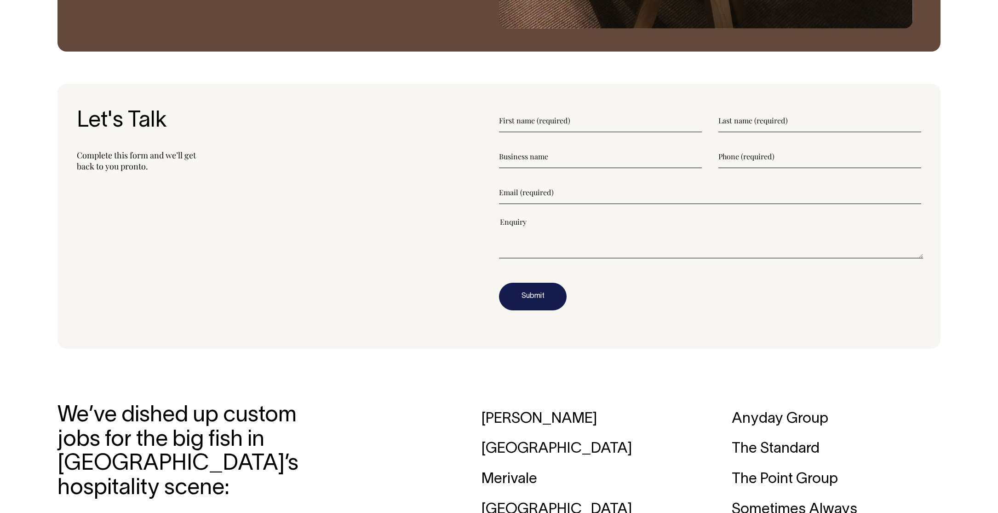
scroll to position [1207, 0]
paste textarea"] "Have a good day and a wonderful weekend."
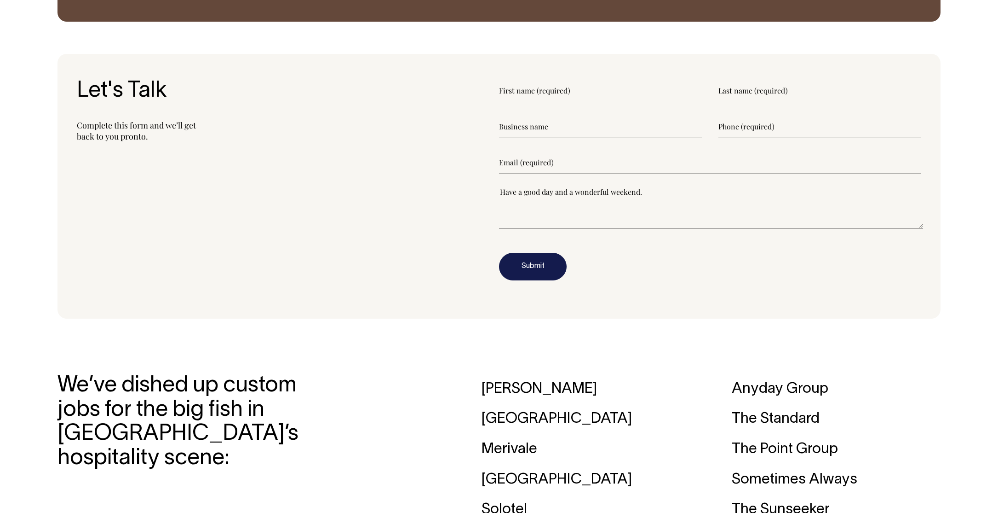
click at [648, 187] on form "Have a good day and a wonderful weekend." at bounding box center [710, 179] width 422 height 201
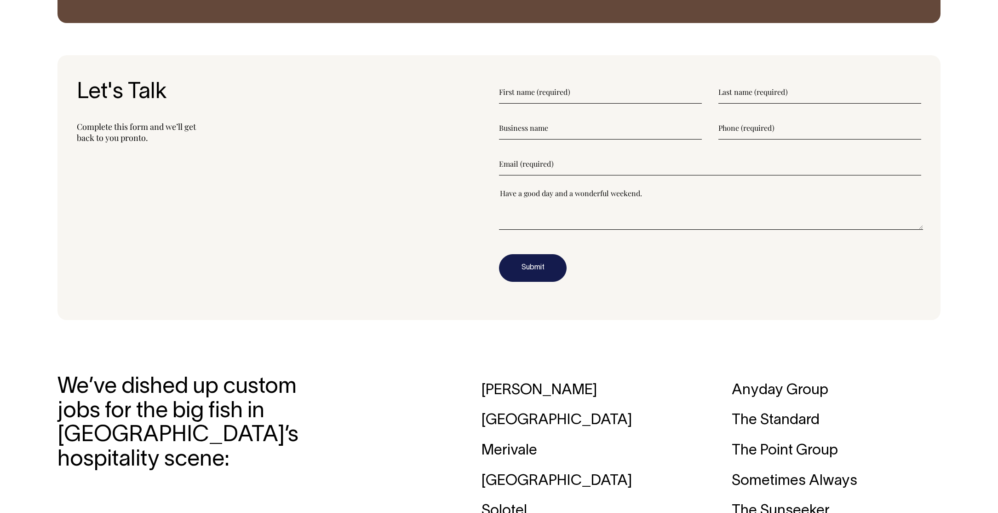
scroll to position [1235, 0]
click at [661, 190] on textarea"] "Have a good day and a wonderful weekend." at bounding box center [711, 208] width 424 height 41
paste textarea"] "Have a good day and a wonderful weekend."
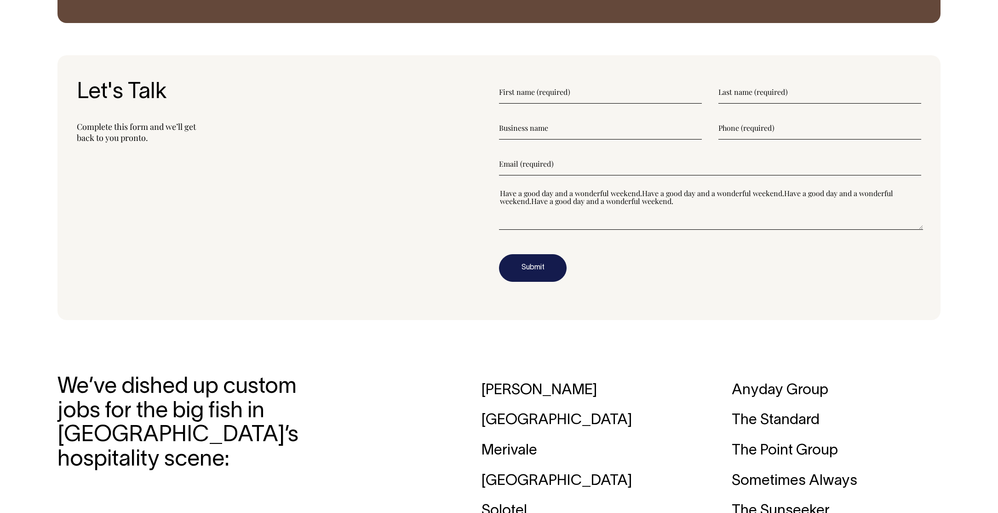
paste textarea"] "Have a good day and a wonderful weekend."
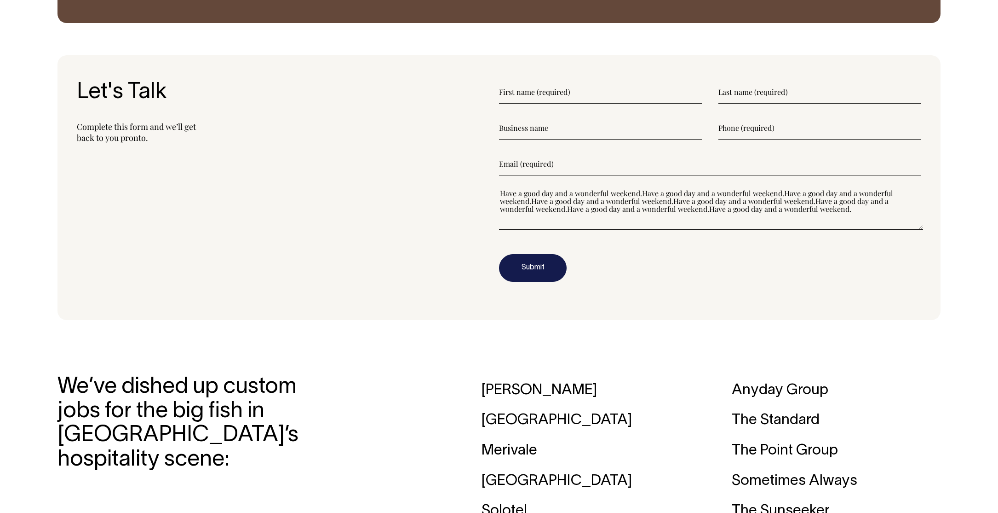
paste textarea"] "Have a good day and a wonderful weekend."
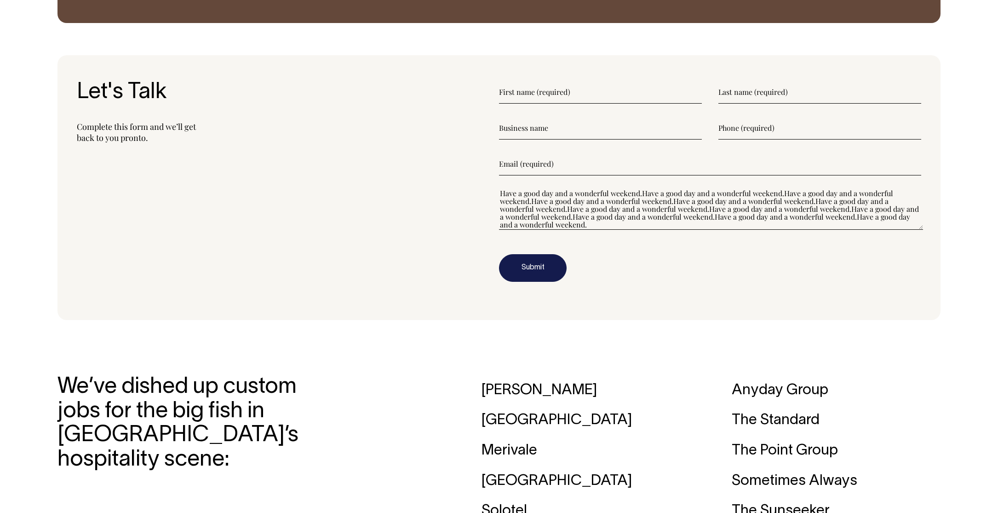
paste textarea"] "Have a good day and a wonderful weekend."
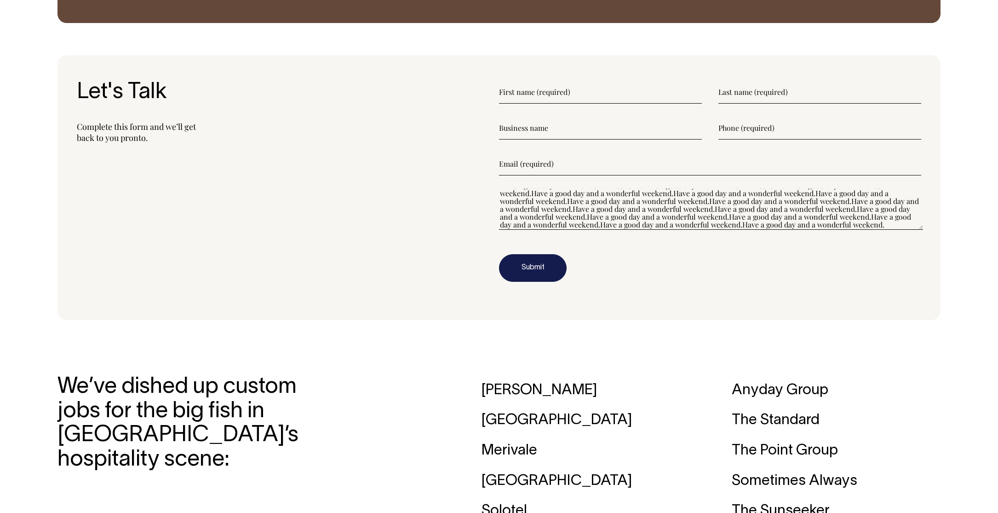
paste textarea"] "Have a good day and a wonderful weekend."
type textarea"] "Have a good day and a wonderful weekend.Have a good day and a wonderful weekend…"
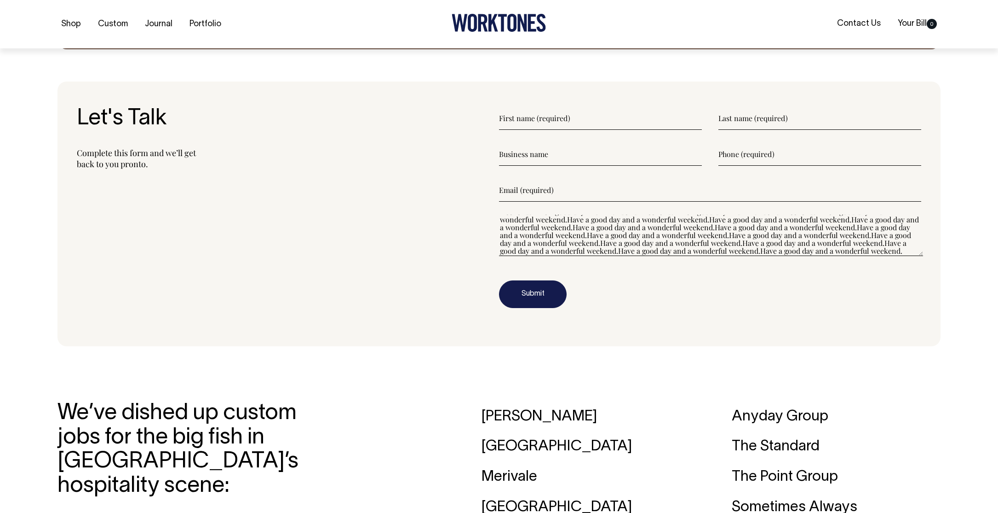
scroll to position [0, 0]
